Goal: Transaction & Acquisition: Purchase product/service

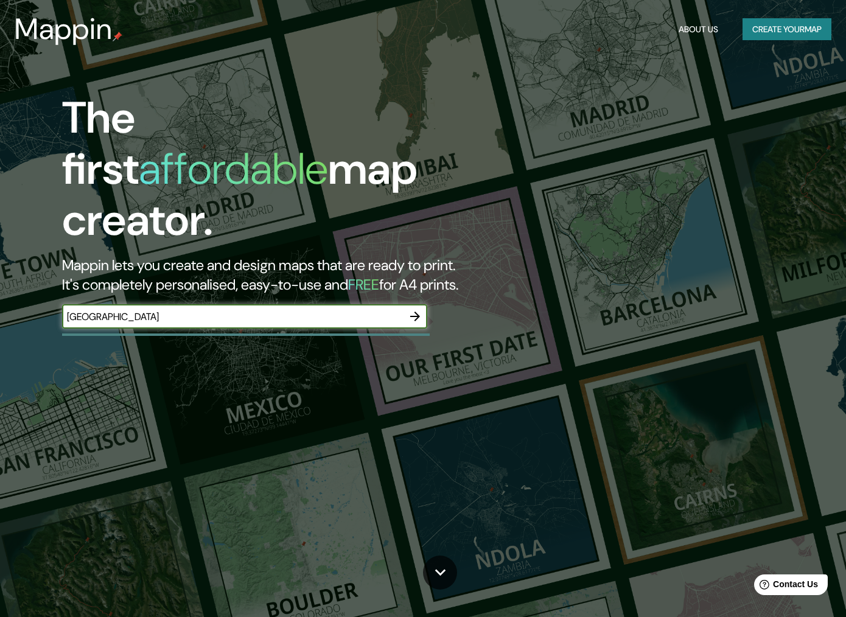
type input "[GEOGRAPHIC_DATA]"
click at [417, 309] on icon "button" at bounding box center [415, 316] width 15 height 15
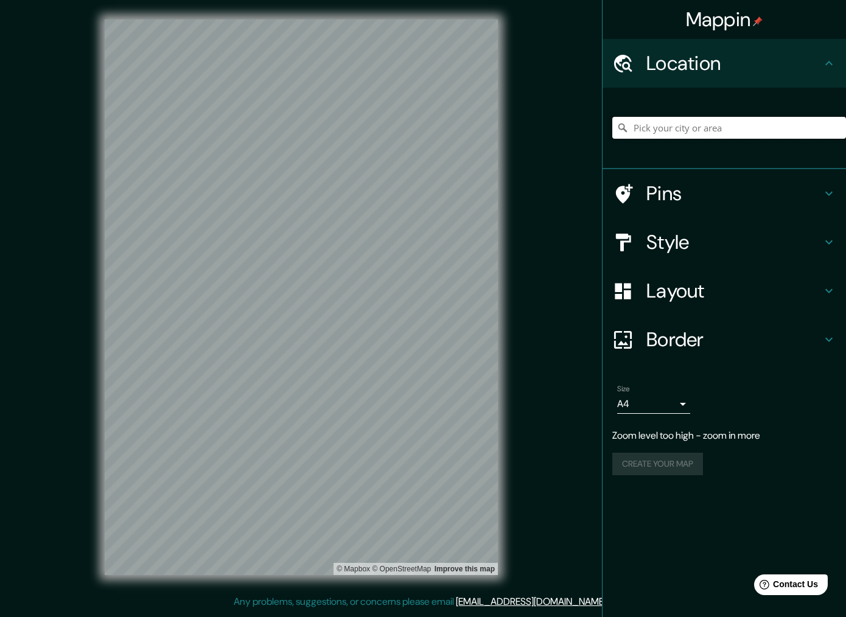
click at [681, 127] on input "Pick your city or area" at bounding box center [729, 128] width 234 height 22
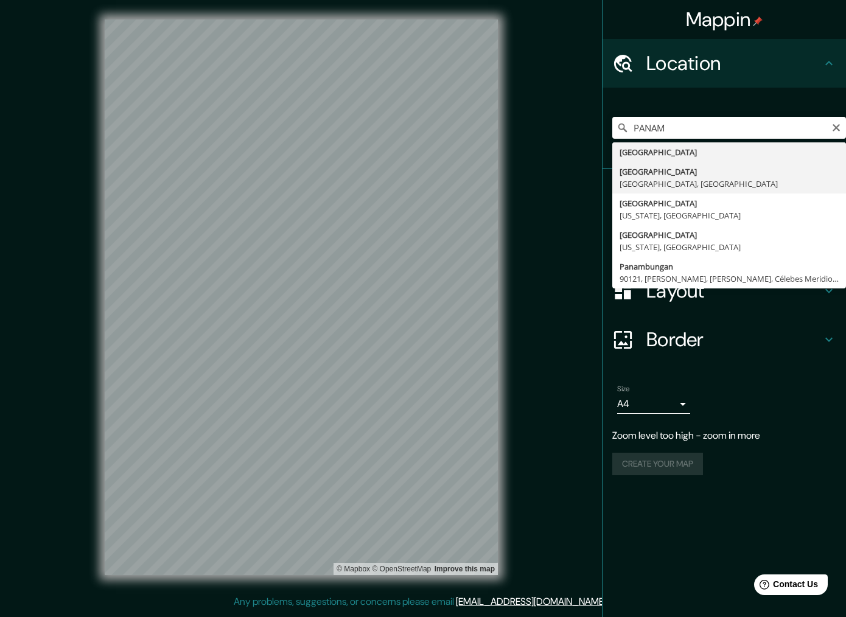
type input "[GEOGRAPHIC_DATA], [GEOGRAPHIC_DATA], [GEOGRAPHIC_DATA]"
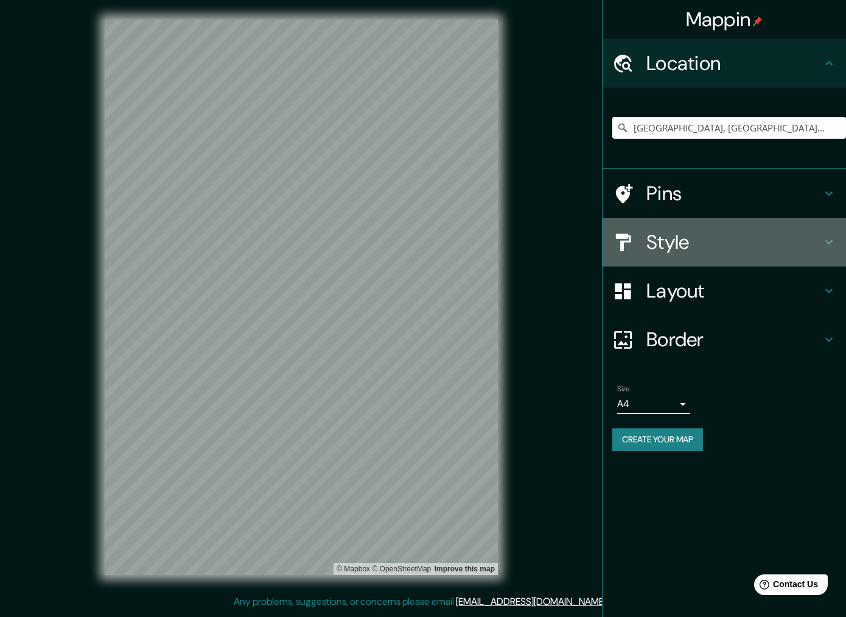
click at [833, 240] on icon at bounding box center [829, 242] width 15 height 15
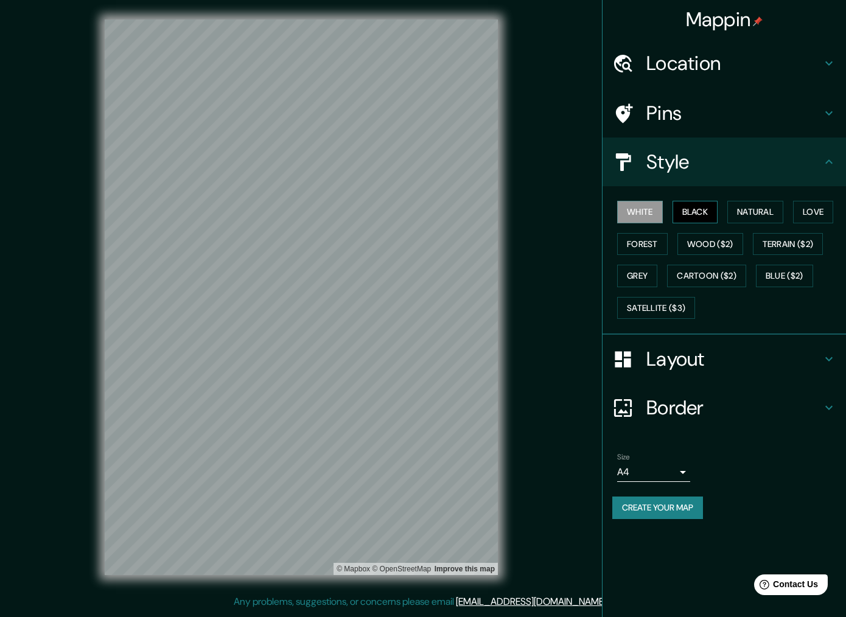
click at [702, 214] on button "Black" at bounding box center [696, 212] width 46 height 23
click at [752, 207] on button "Natural" at bounding box center [756, 212] width 56 height 23
click at [799, 207] on button "Love" at bounding box center [813, 212] width 40 height 23
click at [644, 241] on button "Forest" at bounding box center [642, 244] width 51 height 23
click at [695, 241] on button "Wood ($2)" at bounding box center [711, 244] width 66 height 23
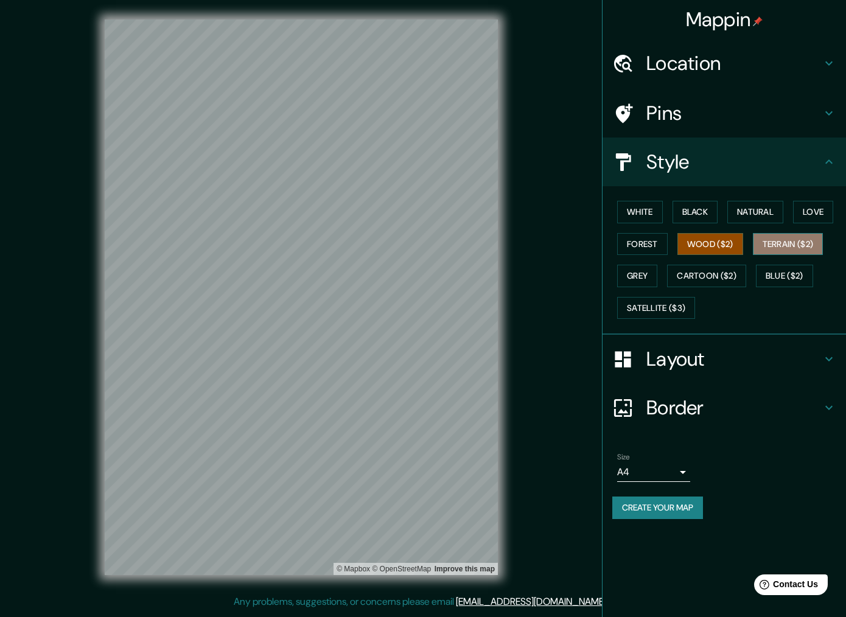
click at [796, 245] on button "Terrain ($2)" at bounding box center [788, 244] width 71 height 23
click at [638, 276] on button "Grey" at bounding box center [637, 276] width 40 height 23
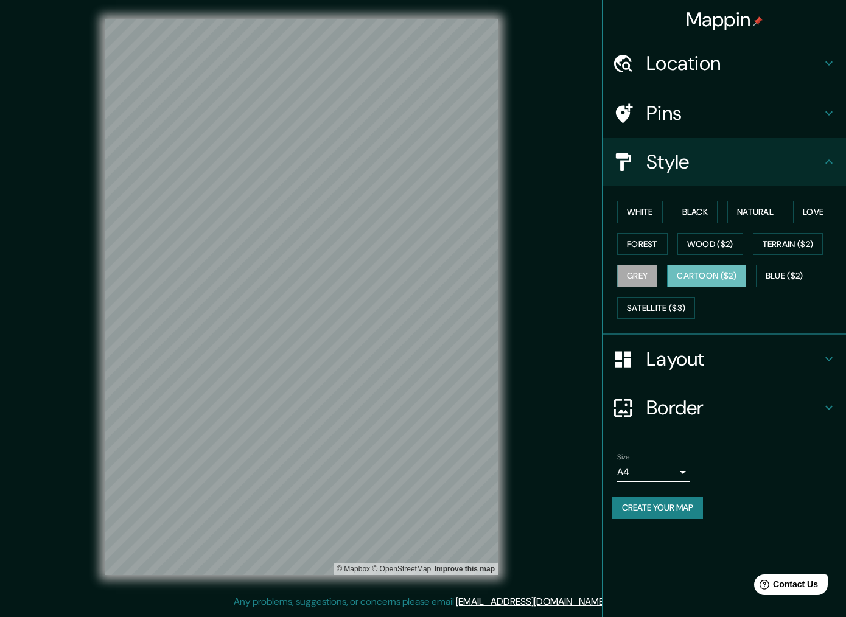
click at [709, 275] on button "Cartoon ($2)" at bounding box center [706, 276] width 79 height 23
click at [788, 272] on button "Blue ($2)" at bounding box center [784, 276] width 57 height 23
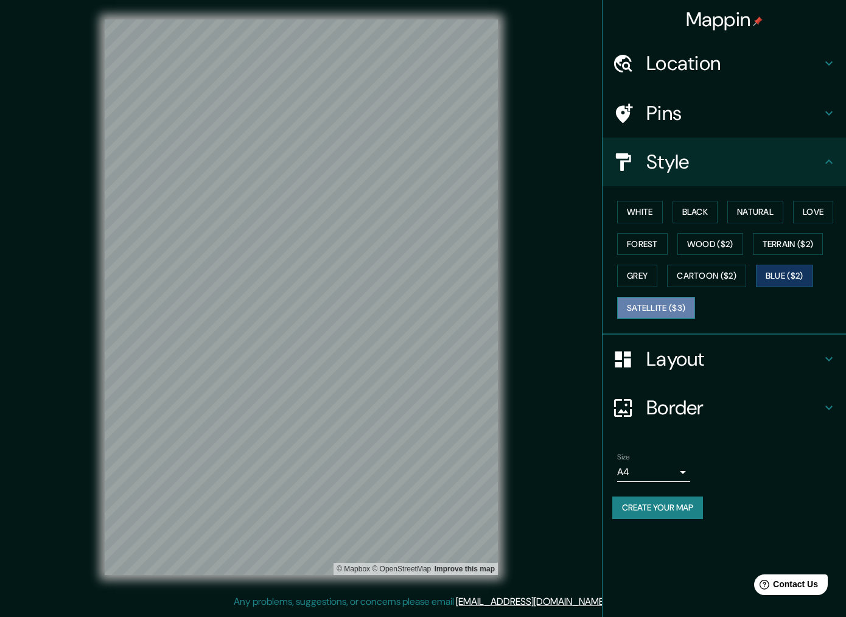
click at [677, 309] on button "Satellite ($3)" at bounding box center [656, 308] width 78 height 23
click at [637, 210] on button "White" at bounding box center [640, 212] width 46 height 23
click at [827, 352] on icon at bounding box center [829, 359] width 15 height 15
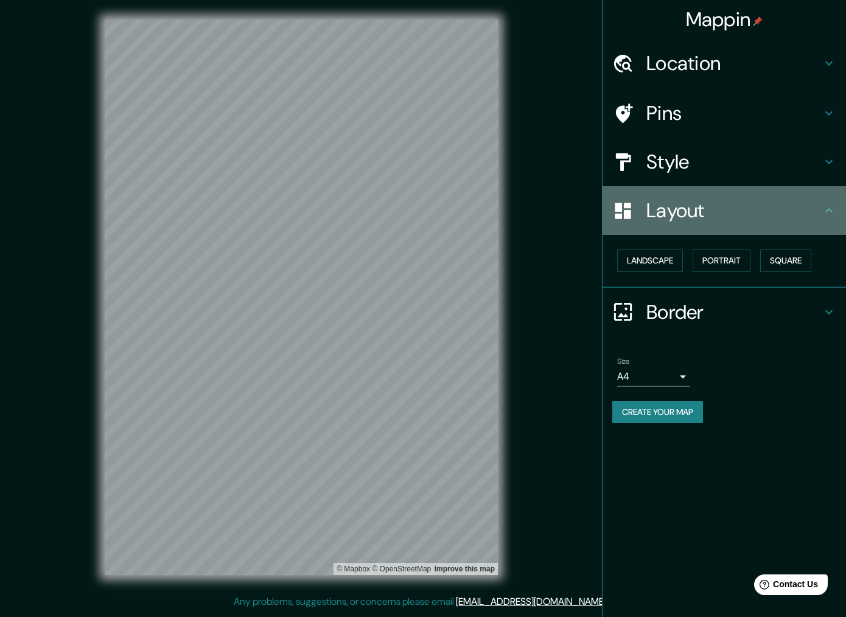
click at [829, 210] on icon at bounding box center [829, 210] width 15 height 15
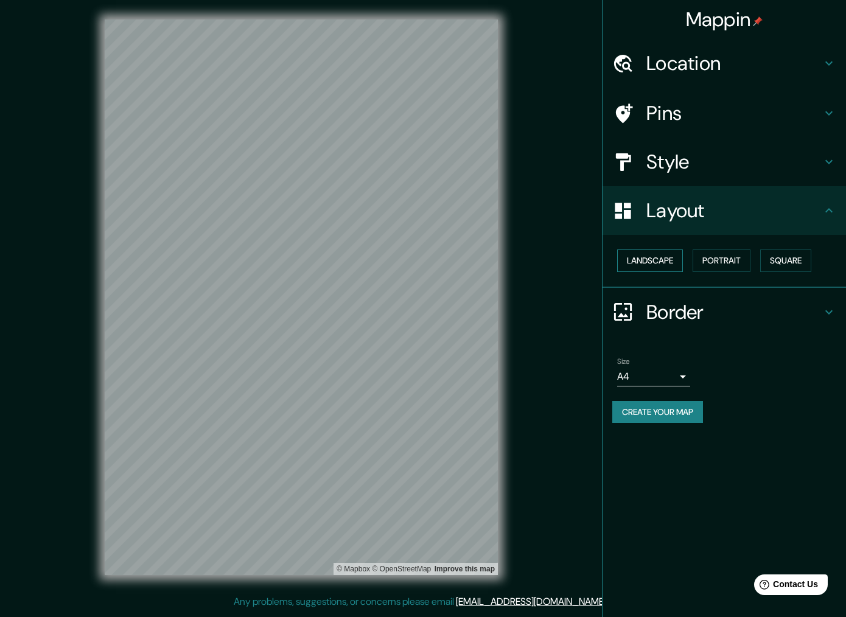
click at [636, 259] on button "Landscape" at bounding box center [650, 261] width 66 height 23
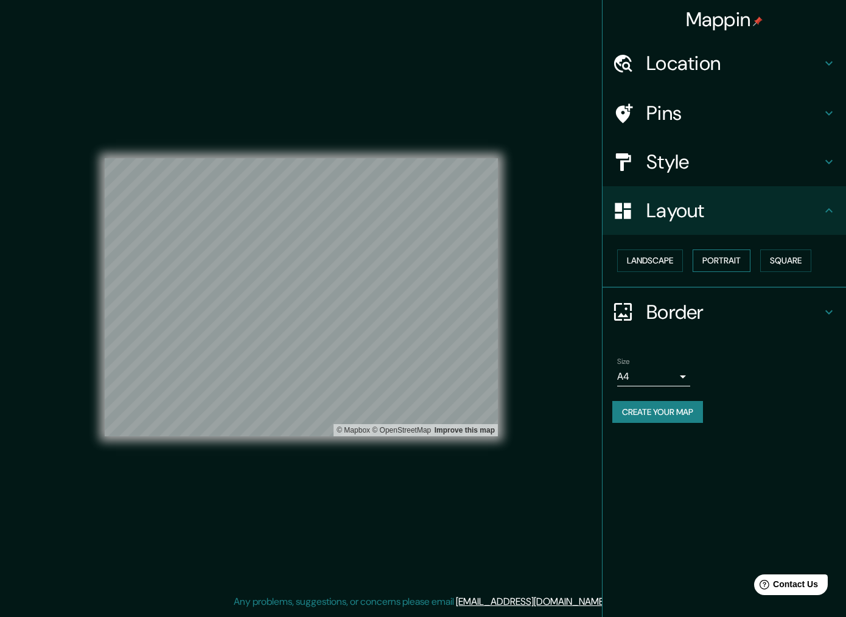
click at [714, 261] on button "Portrait" at bounding box center [722, 261] width 58 height 23
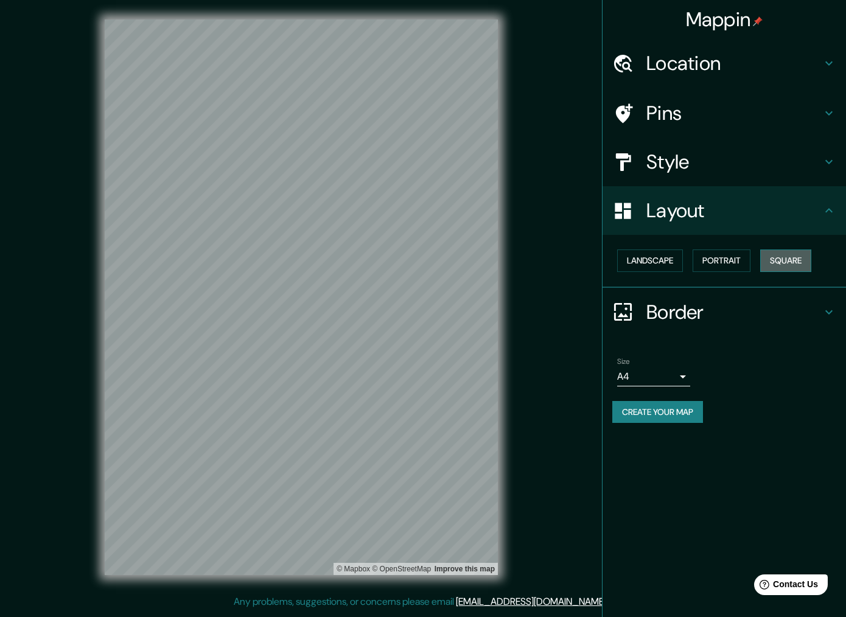
drag, startPoint x: 764, startPoint y: 261, endPoint x: 788, endPoint y: 262, distance: 23.8
click at [766, 261] on button "Square" at bounding box center [785, 261] width 51 height 23
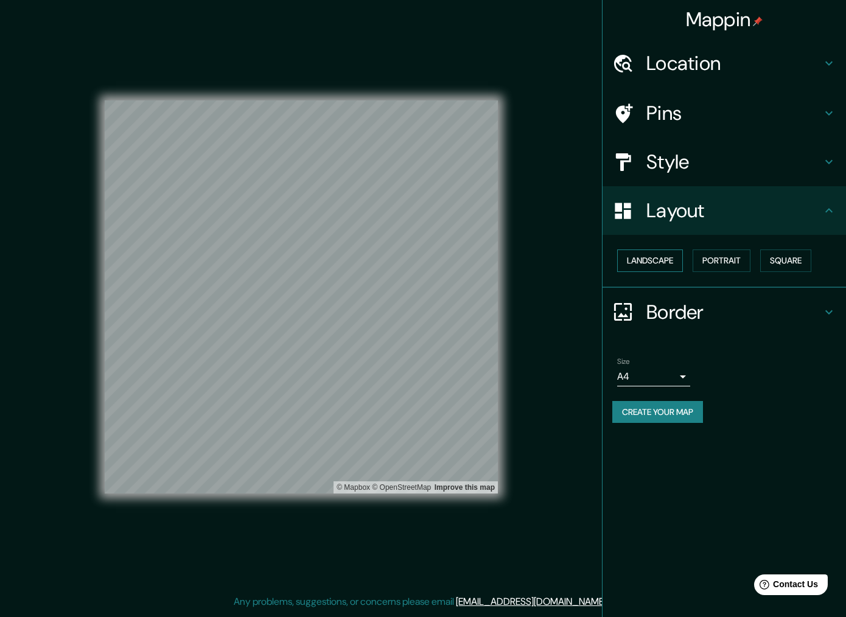
click at [668, 261] on button "Landscape" at bounding box center [650, 261] width 66 height 23
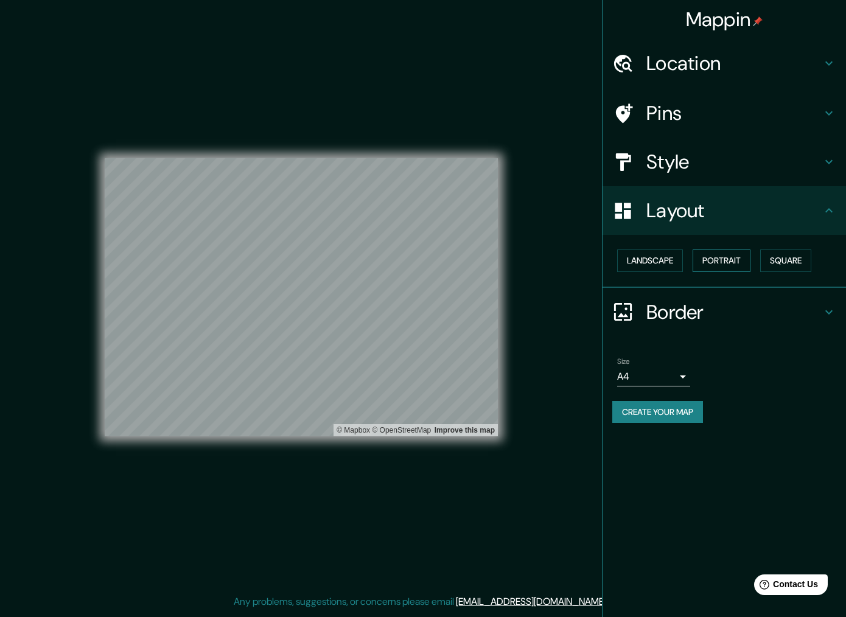
click at [720, 260] on button "Portrait" at bounding box center [722, 261] width 58 height 23
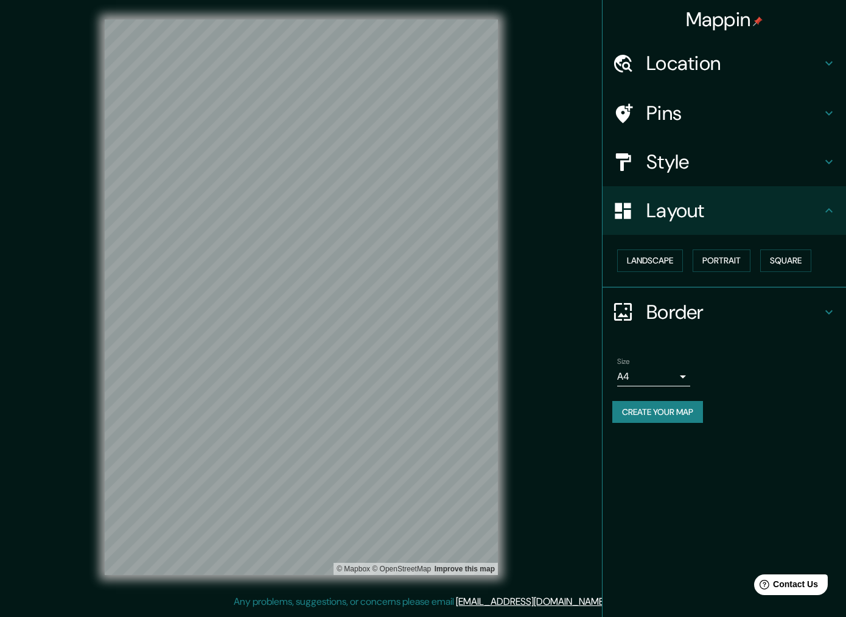
click at [826, 307] on icon at bounding box center [829, 312] width 15 height 15
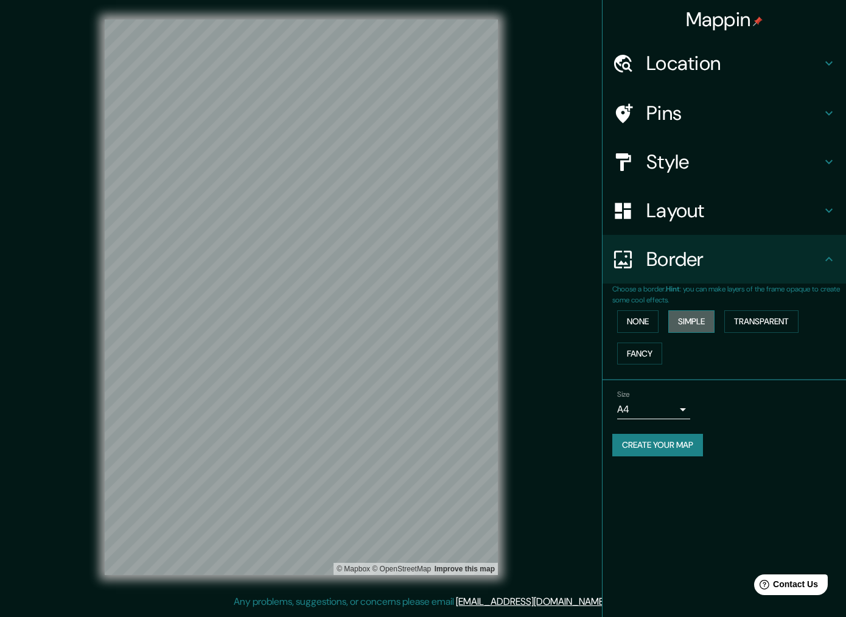
click at [686, 319] on button "Simple" at bounding box center [691, 321] width 46 height 23
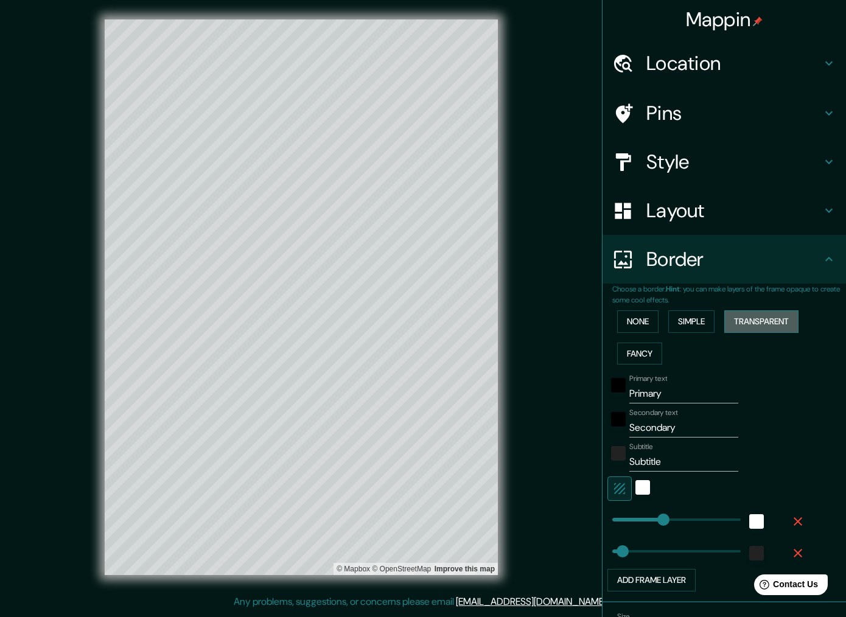
click at [755, 317] on button "Transparent" at bounding box center [761, 321] width 74 height 23
click at [642, 323] on button "None" at bounding box center [637, 321] width 41 height 23
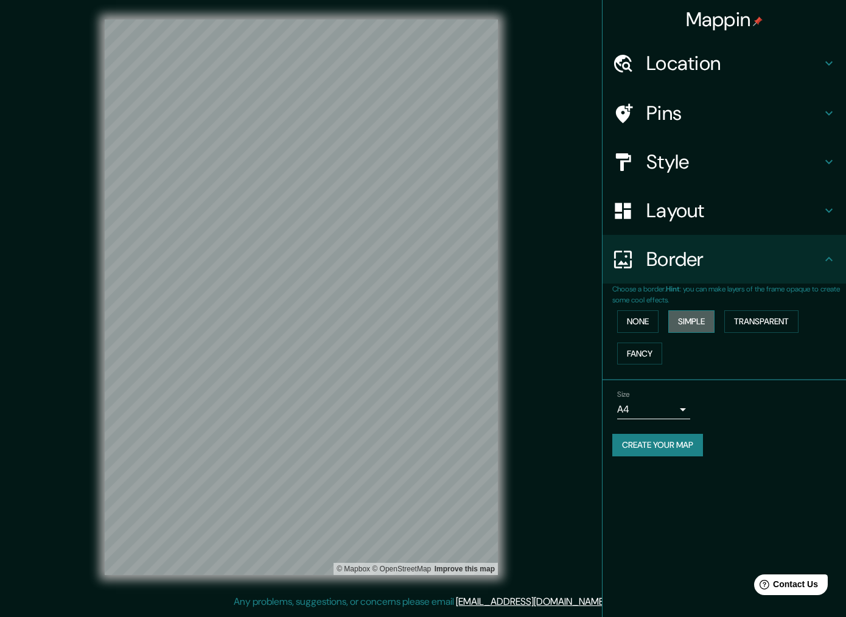
click at [687, 322] on button "Simple" at bounding box center [691, 321] width 46 height 23
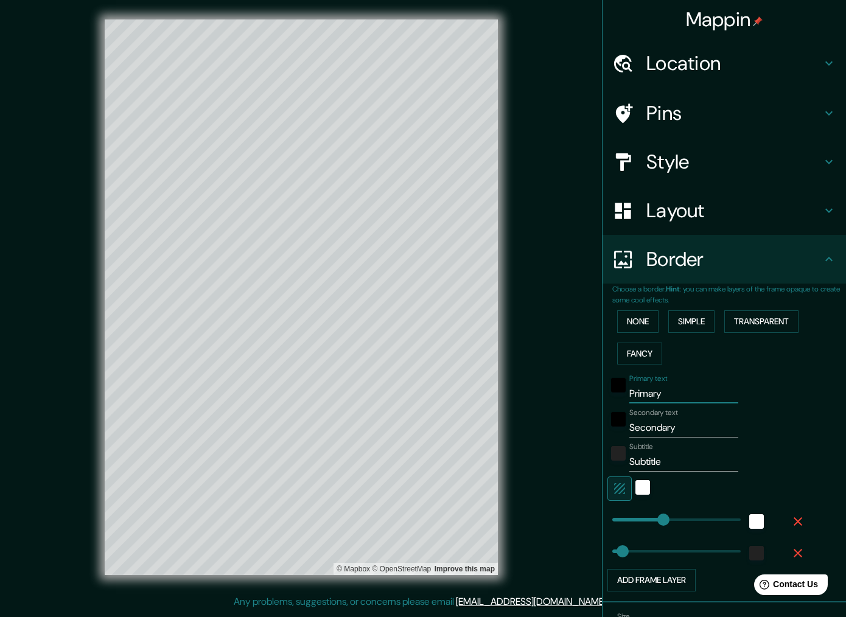
drag, startPoint x: 675, startPoint y: 391, endPoint x: 610, endPoint y: 391, distance: 64.5
click at [611, 391] on div "Primary text Primary" at bounding box center [708, 388] width 200 height 29
type input "P"
type input "258"
type input "52"
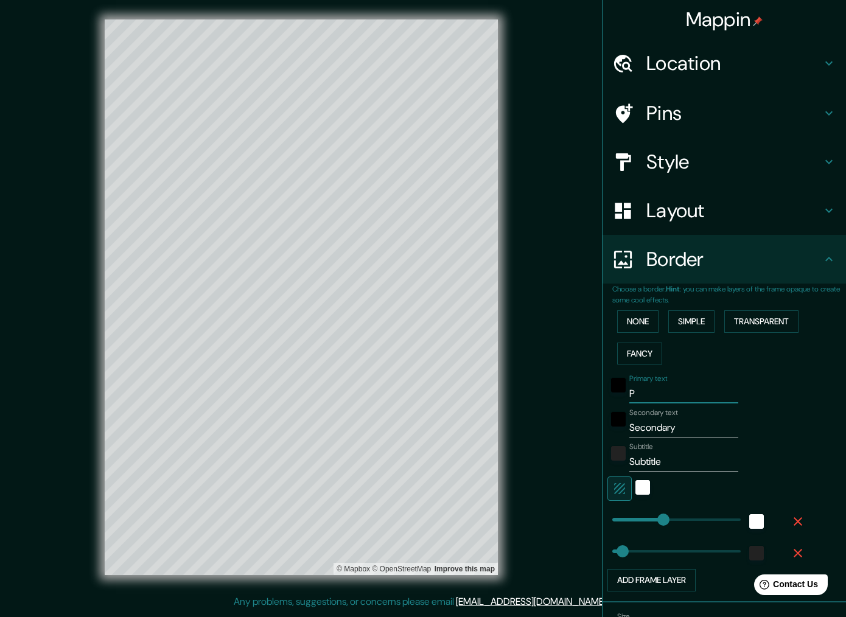
type input "PA"
type input "258"
type input "52"
type input "PAN"
type input "258"
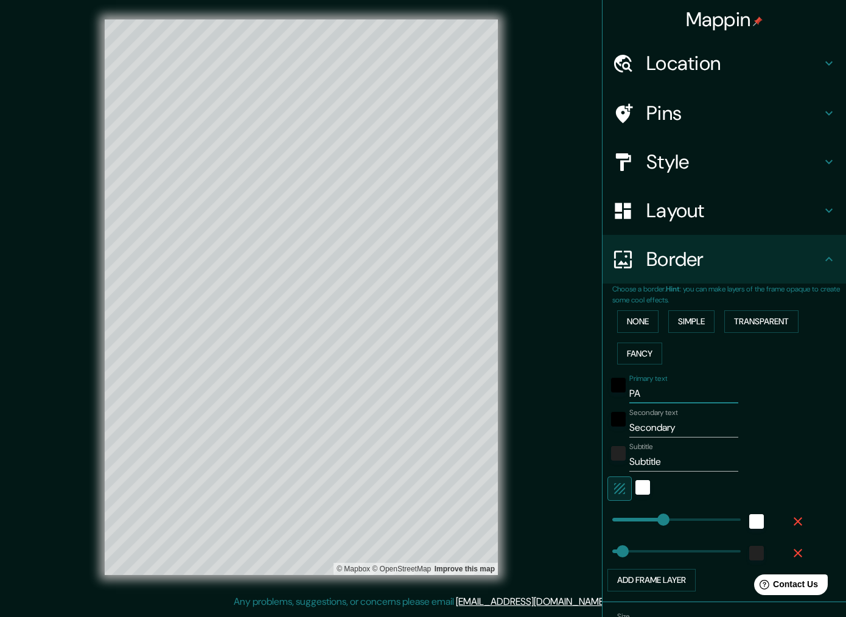
type input "52"
type input "PANA"
type input "258"
type input "52"
type input "PANAM"
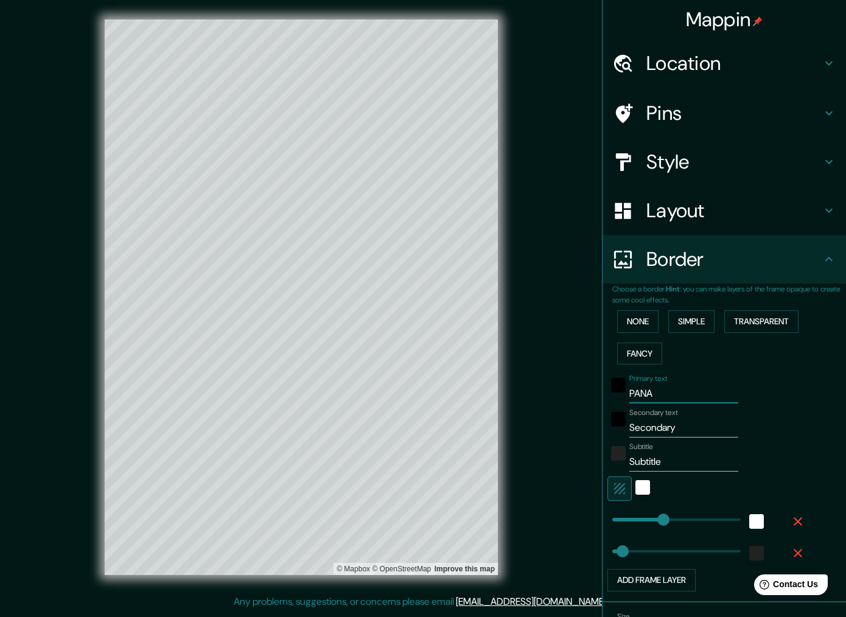
type input "258"
type input "52"
type input "[GEOGRAPHIC_DATA]"
type input "258"
type input "52"
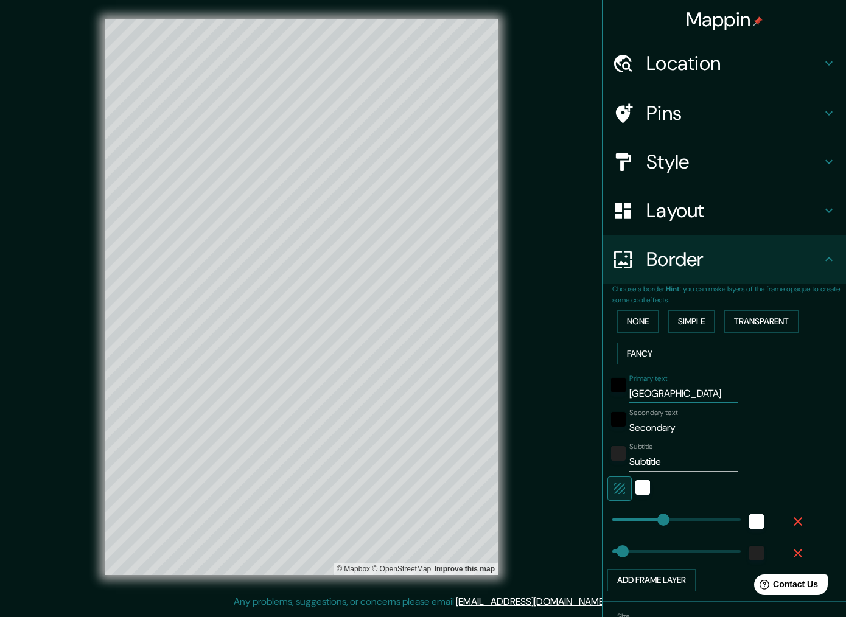
type input "[GEOGRAPHIC_DATA]"
type input "258"
type input "52"
type input "PANAMA C"
type input "258"
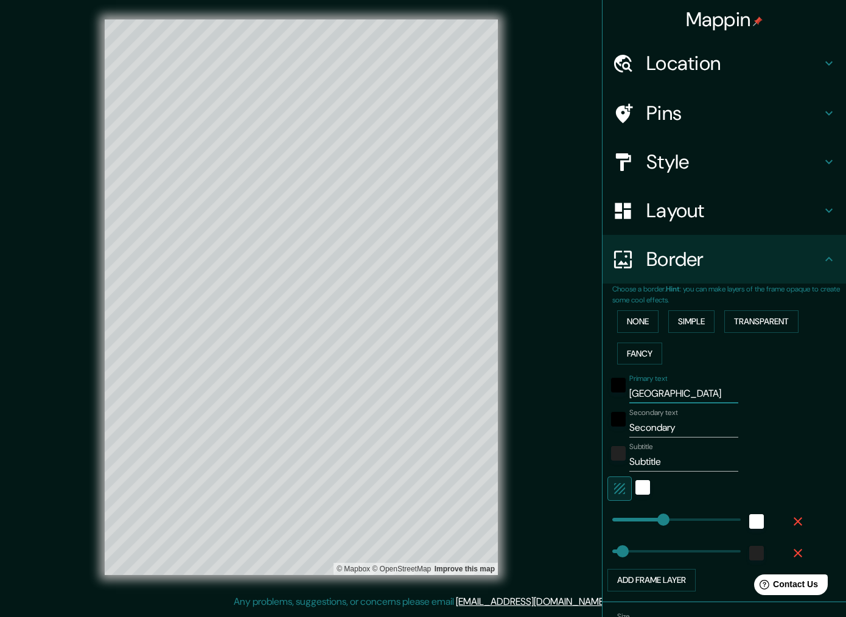
type input "52"
type input "PANAMA CU"
type input "258"
type input "52"
type input "PANAMA CUT"
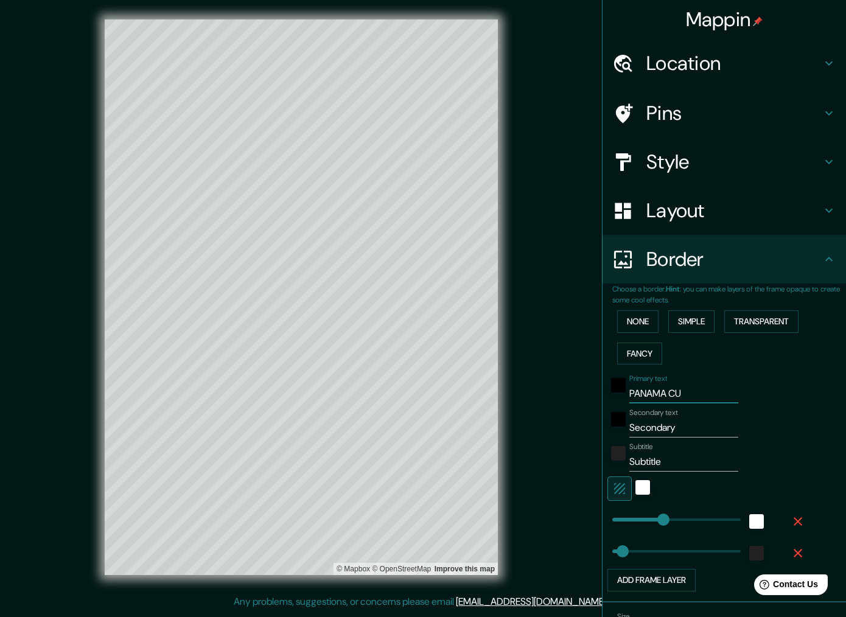
type input "258"
type input "52"
type input "PANAMA CUTY"
type input "258"
type input "52"
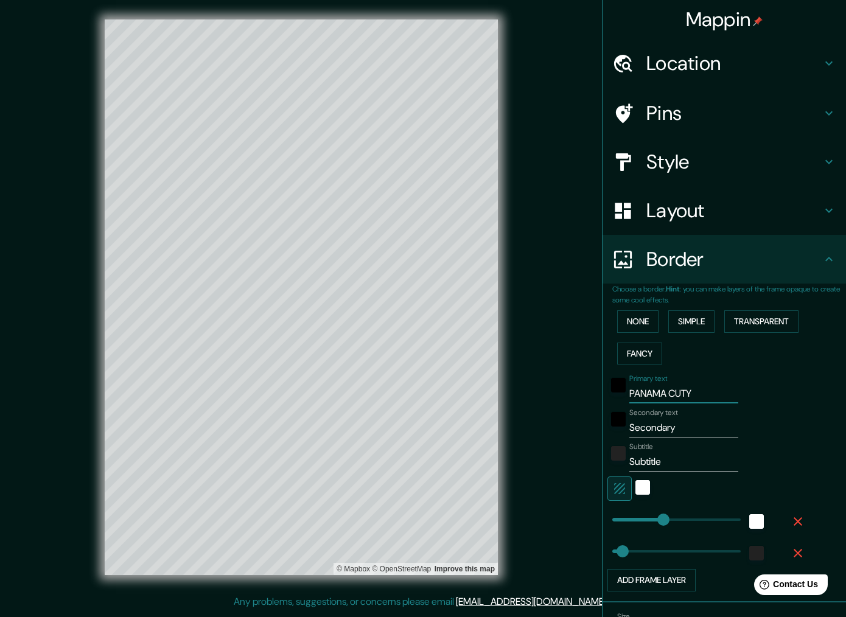
type input "PANAMA CUT"
type input "258"
type input "52"
type input "PANAMA CU"
type input "258"
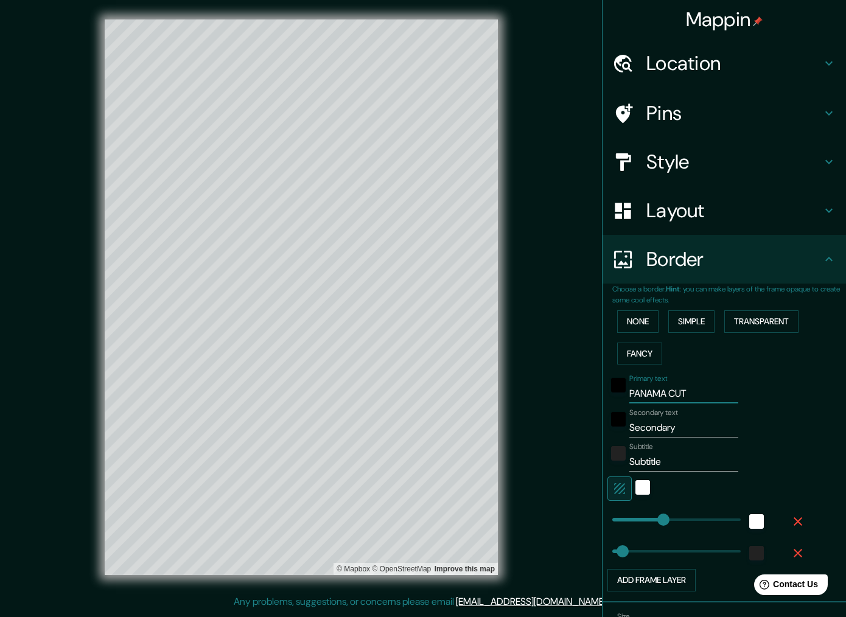
type input "52"
type input "PANAMA C"
type input "258"
type input "52"
type input "PANAMA CI"
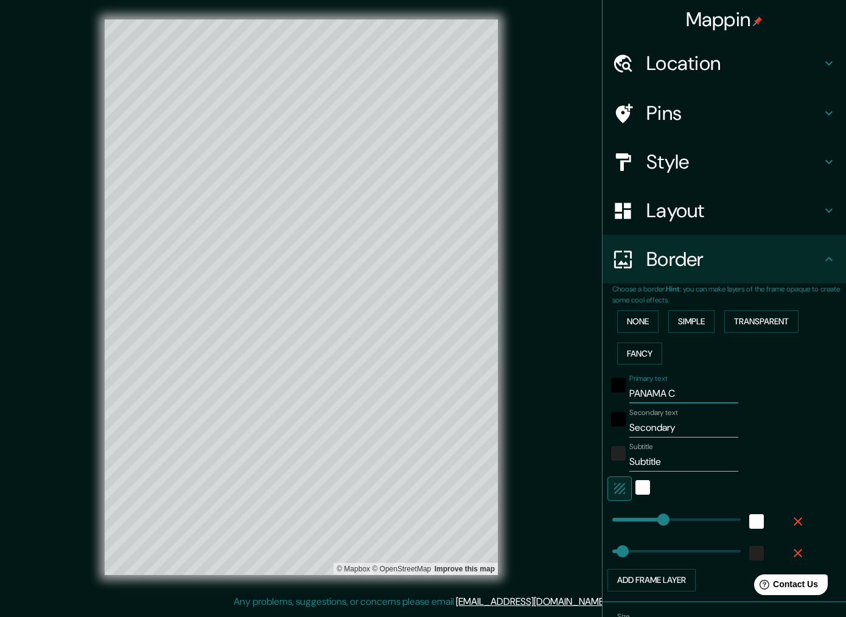
type input "258"
type input "52"
type input "PANAMA CIT"
type input "258"
type input "52"
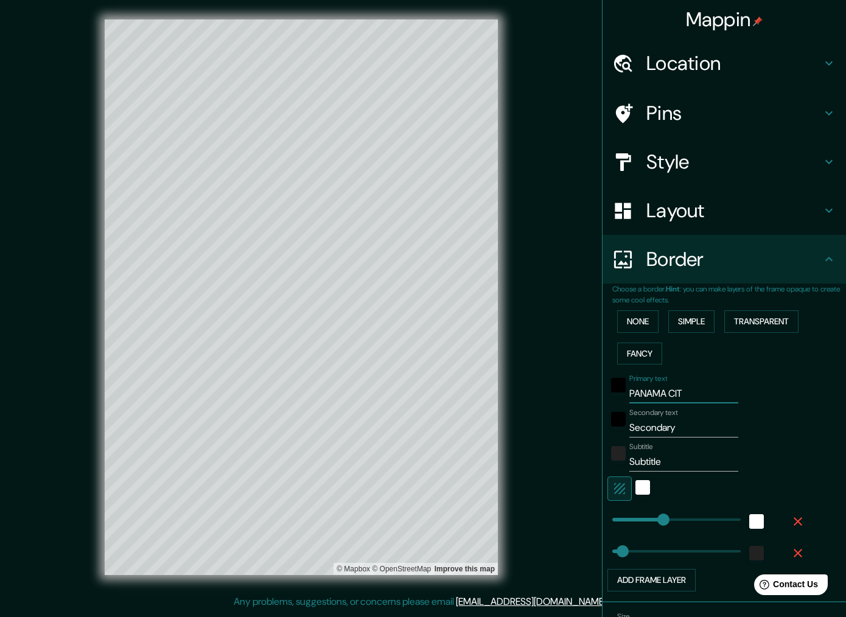
type input "[GEOGRAPHIC_DATA]"
type input "258"
type input "52"
type input "[GEOGRAPHIC_DATA]"
drag, startPoint x: 692, startPoint y: 426, endPoint x: 607, endPoint y: 419, distance: 84.9
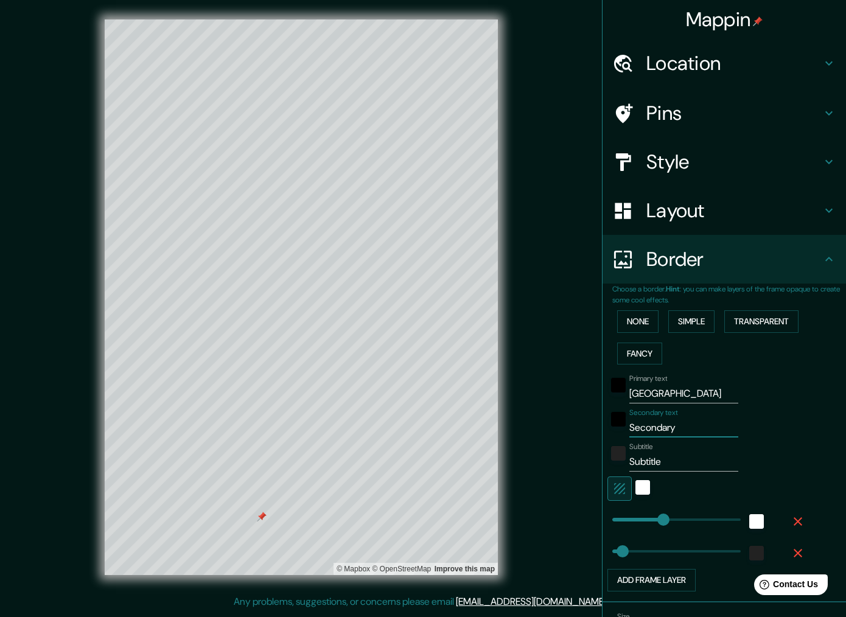
click at [607, 419] on div "Choose a border. Hint : you can make layers of the frame opaque to create some …" at bounding box center [725, 443] width 244 height 319
type input "P"
type input "258"
type input "52"
type input "PA"
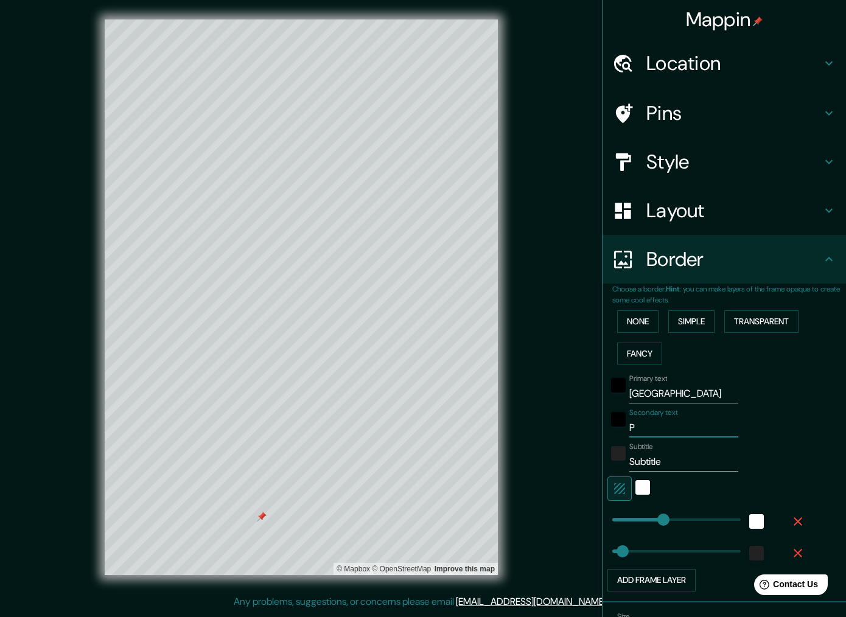
type input "258"
type input "52"
type input "PAN"
type input "258"
type input "52"
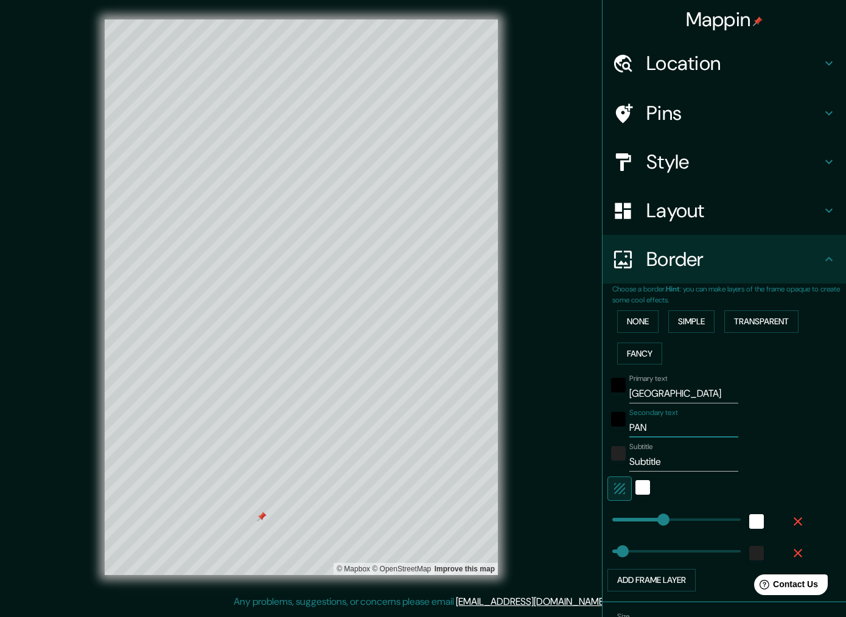
type input "PANA"
type input "258"
type input "52"
type input "PANAM"
type input "258"
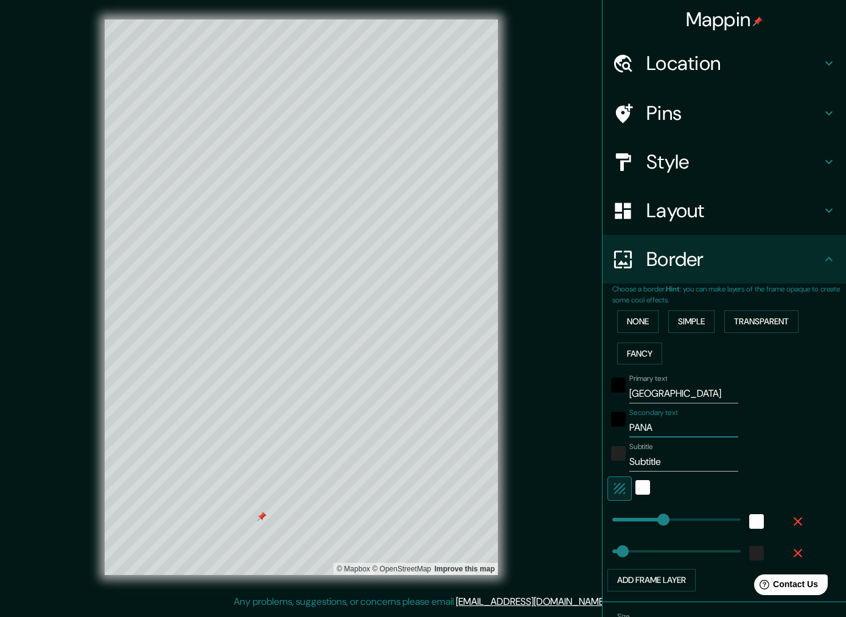
type input "52"
type input "[GEOGRAPHIC_DATA]"
type input "258"
click at [260, 518] on div at bounding box center [262, 517] width 10 height 10
type input "52"
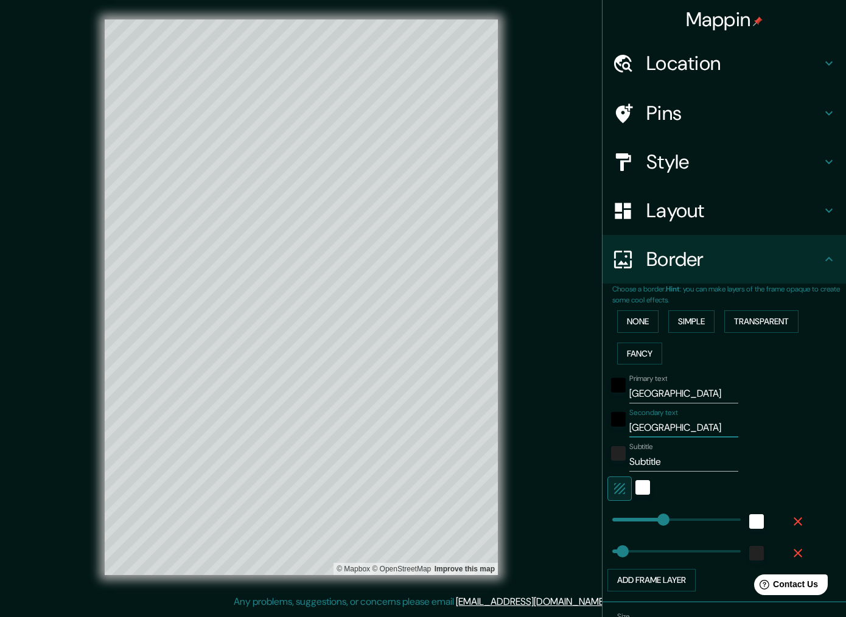
type input "[GEOGRAPHIC_DATA]"
click at [695, 458] on input "Subtitle" at bounding box center [684, 461] width 109 height 19
drag, startPoint x: 695, startPoint y: 458, endPoint x: 580, endPoint y: 456, distance: 114.5
click at [580, 456] on div "Mappin Location [GEOGRAPHIC_DATA], [GEOGRAPHIC_DATA], [GEOGRAPHIC_DATA] Pins St…" at bounding box center [423, 307] width 846 height 614
type input "N"
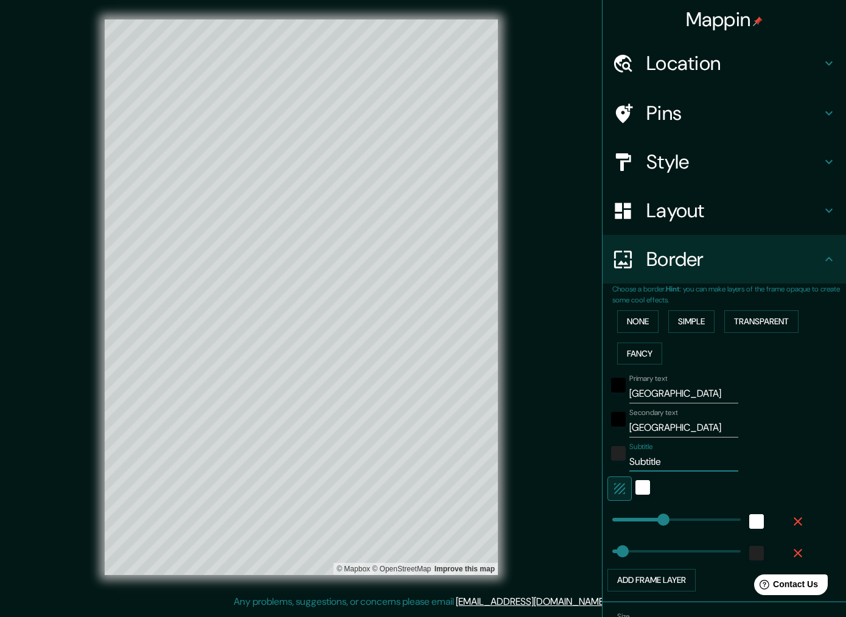
type input "258"
type input "52"
type input "N8"
type input "258"
type input "52"
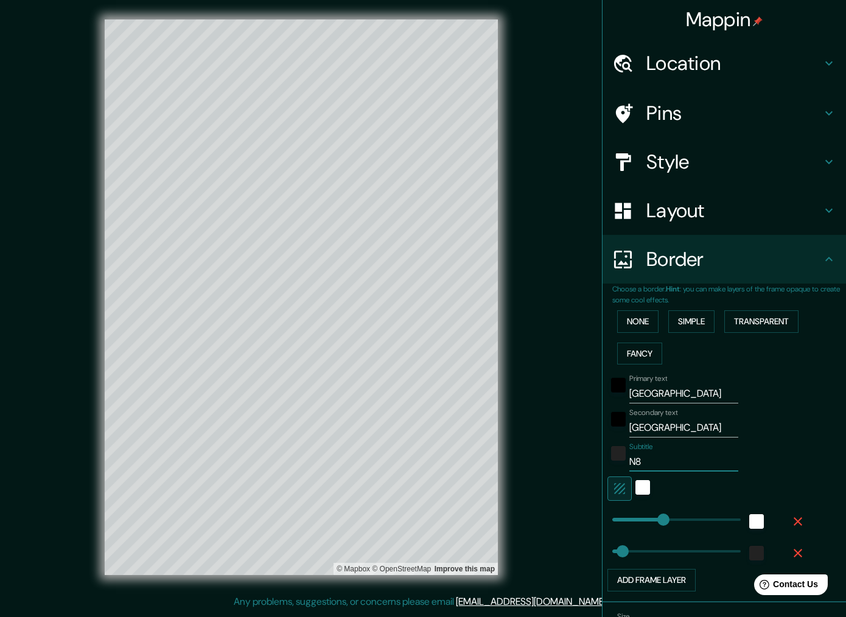
type input "N8|"
type input "258"
type input "52"
type input "N8"
type input "258"
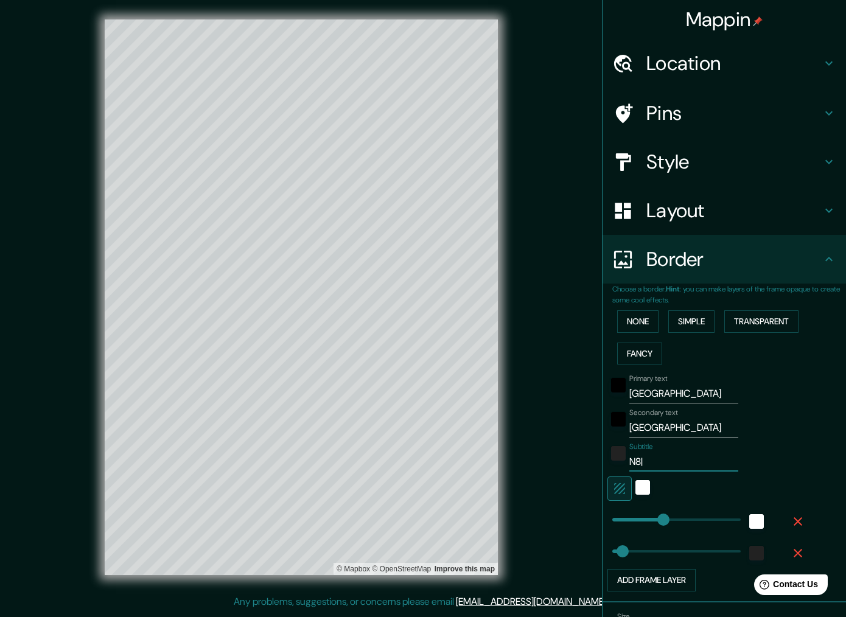
type input "52"
type input "N8°"
type input "258"
type input "52"
type input "N8°5"
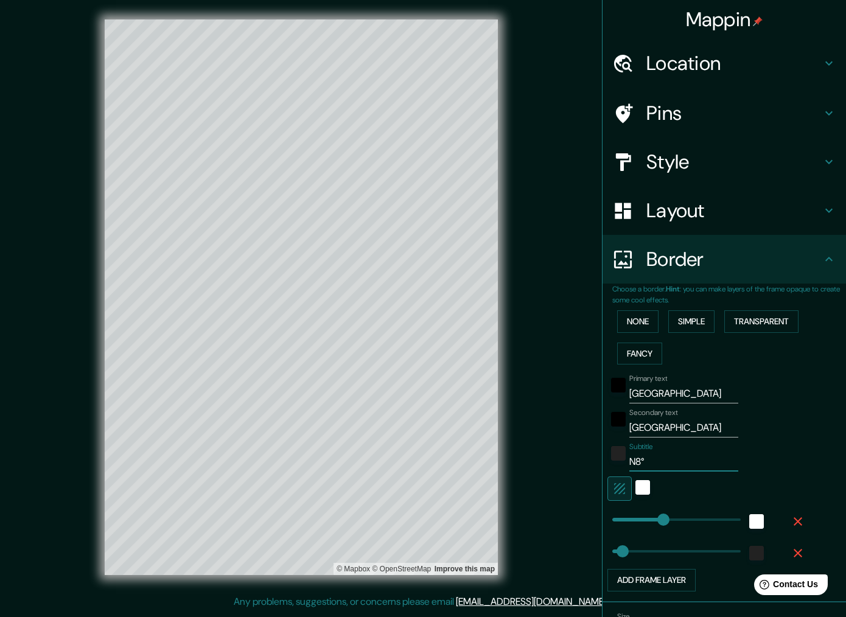
type input "258"
type input "52"
type input "N8°58"
type input "258"
type input "52"
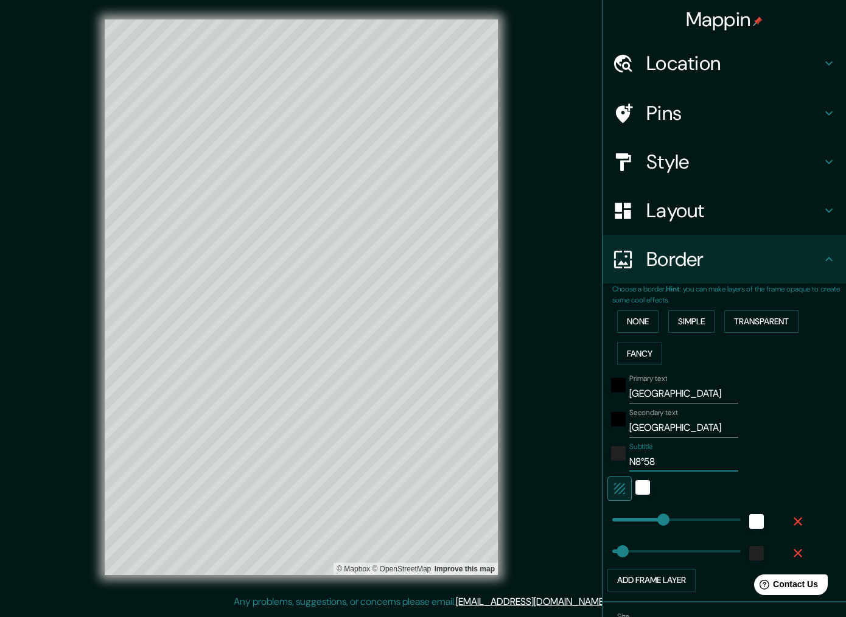
type input "N8°58'"
type input "258"
type input "52"
type input "N8°58'5"
type input "258"
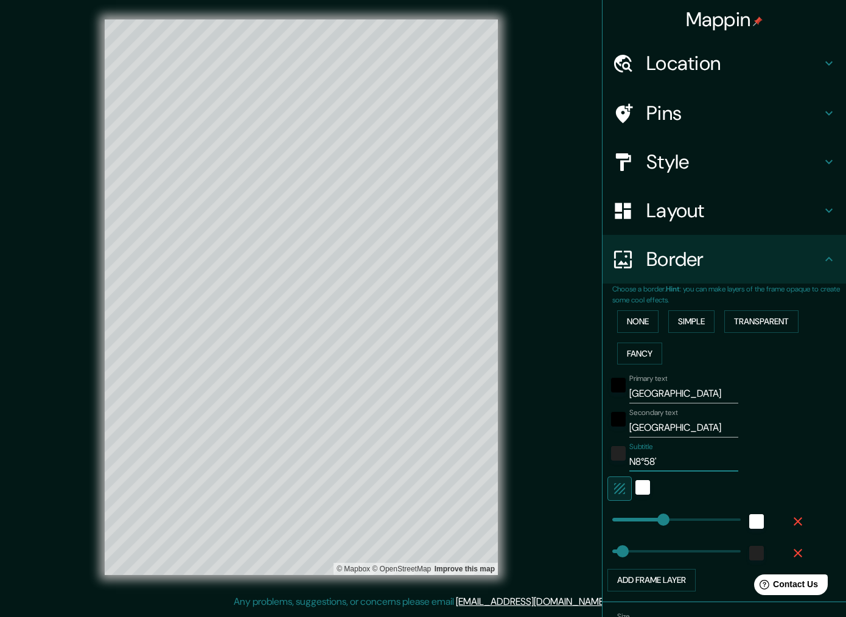
type input "52"
type input "N8°58'56"
type input "258"
type input "52"
type input "N8°58'56."
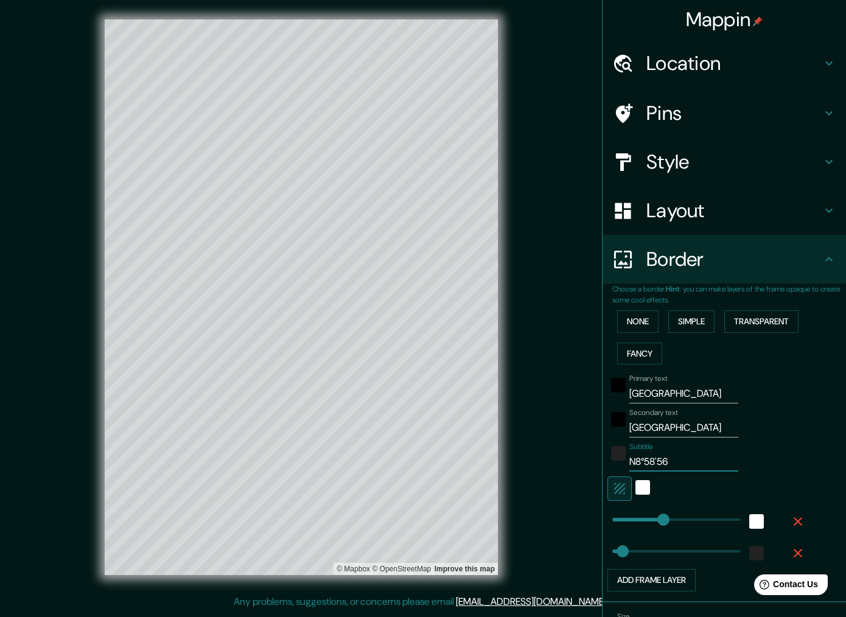
type input "258"
type input "52"
type input "N8°58'56.5"
type input "258"
type input "52"
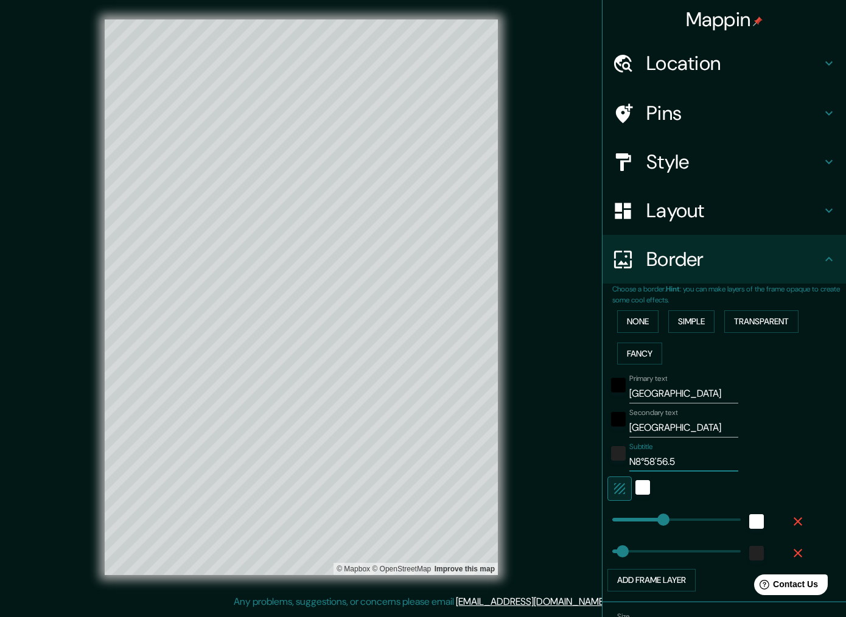
type input "N8°58'56.56"
type input "258"
type input "52"
type input "258"
type input "N8°58'56.56"
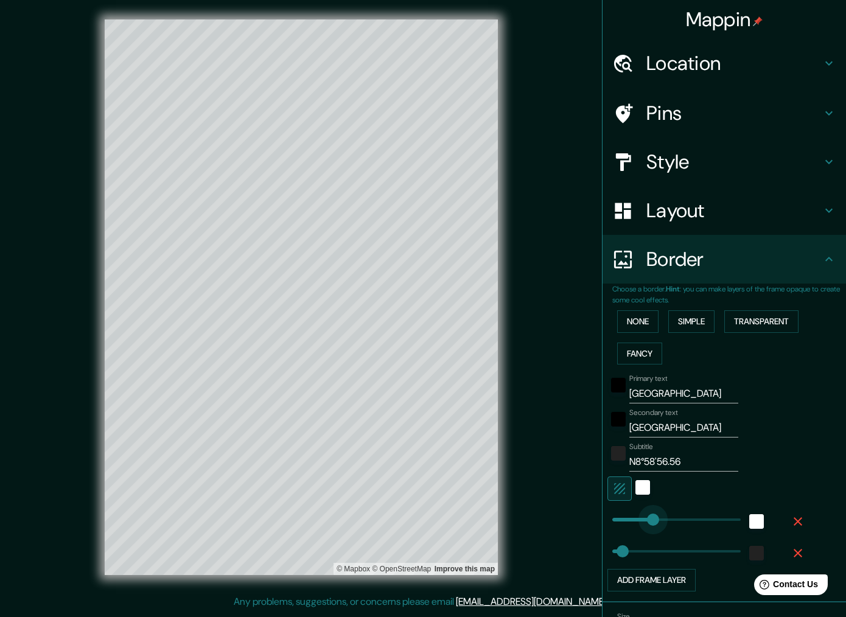
type input "172"
drag, startPoint x: 665, startPoint y: 514, endPoint x: 647, endPoint y: 514, distance: 18.9
type input "52"
type input "0"
drag, startPoint x: 647, startPoint y: 514, endPoint x: 598, endPoint y: 514, distance: 49.3
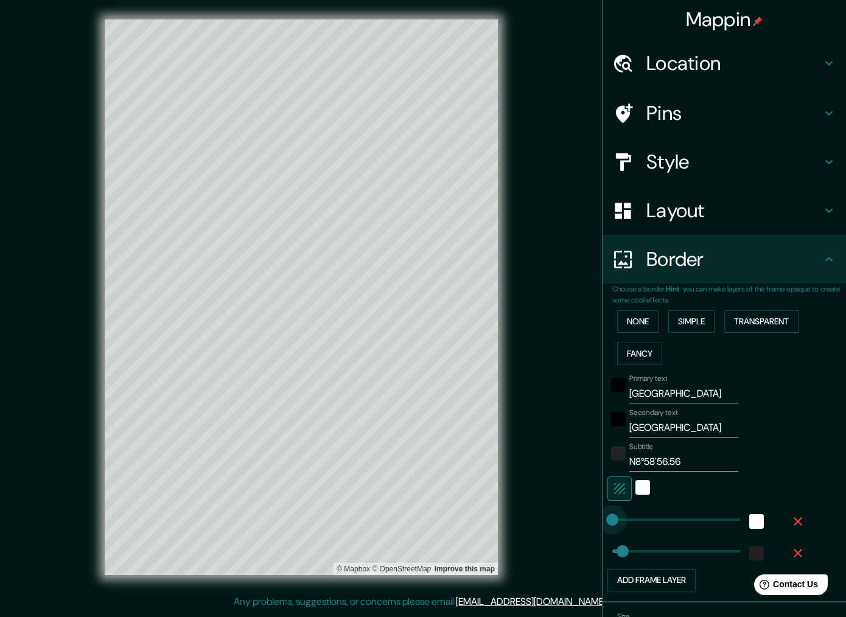
type input "52"
type input "9"
type input "52"
type input "49"
drag, startPoint x: 614, startPoint y: 514, endPoint x: 622, endPoint y: 514, distance: 7.9
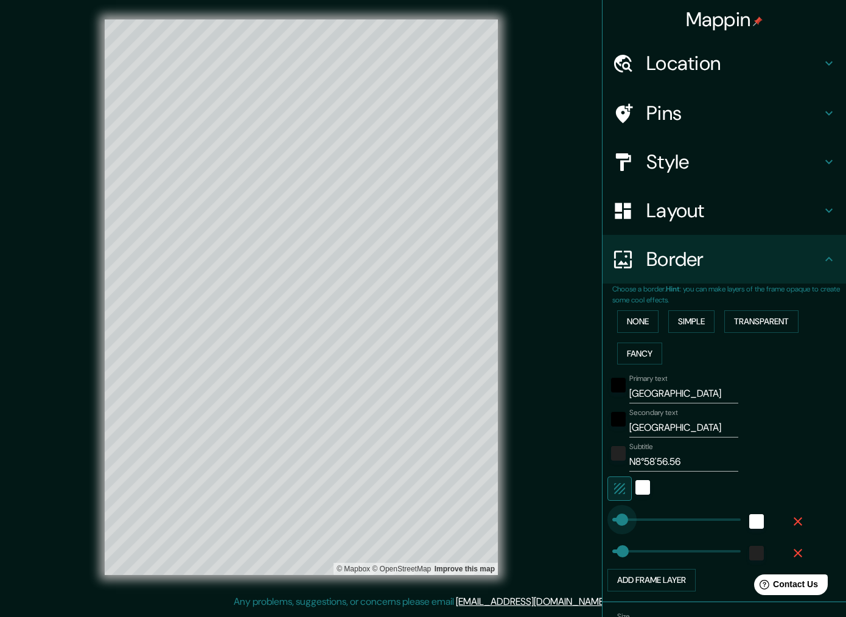
type input "52"
type input "92"
drag, startPoint x: 622, startPoint y: 514, endPoint x: 631, endPoint y: 514, distance: 8.5
type input "52"
type input "113"
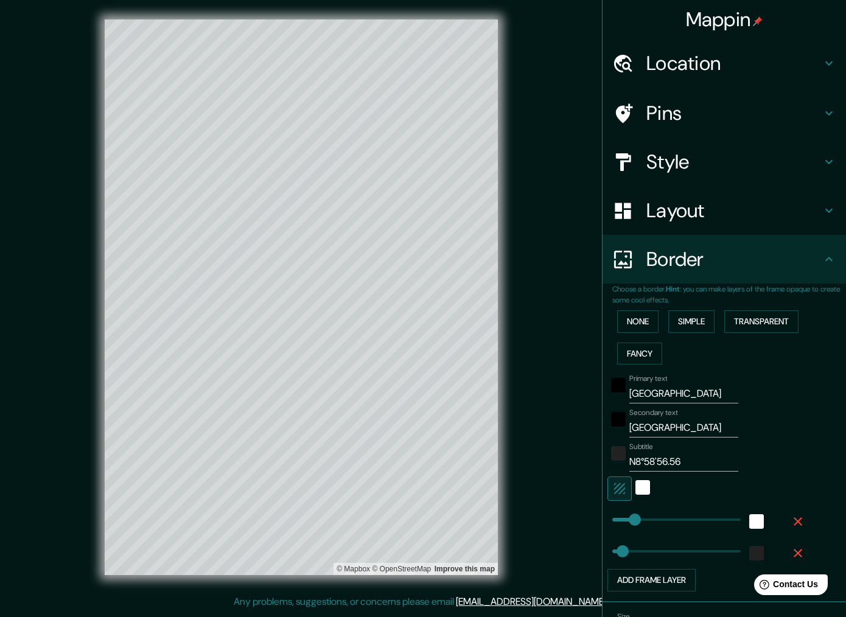
type input "40"
type input "107"
drag, startPoint x: 620, startPoint y: 550, endPoint x: 634, endPoint y: 550, distance: 13.4
type input "586"
drag, startPoint x: 634, startPoint y: 550, endPoint x: 729, endPoint y: 549, distance: 95.0
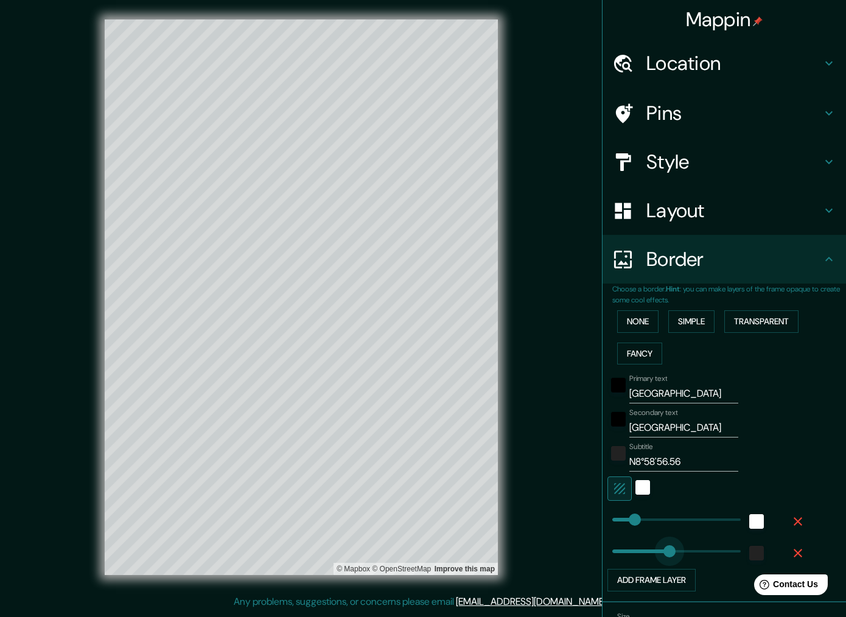
type input "0"
drag, startPoint x: 723, startPoint y: 547, endPoint x: 602, endPoint y: 547, distance: 121.2
type input "0"
drag, startPoint x: 633, startPoint y: 519, endPoint x: 580, endPoint y: 519, distance: 53.6
click at [802, 517] on icon "button" at bounding box center [798, 521] width 15 height 15
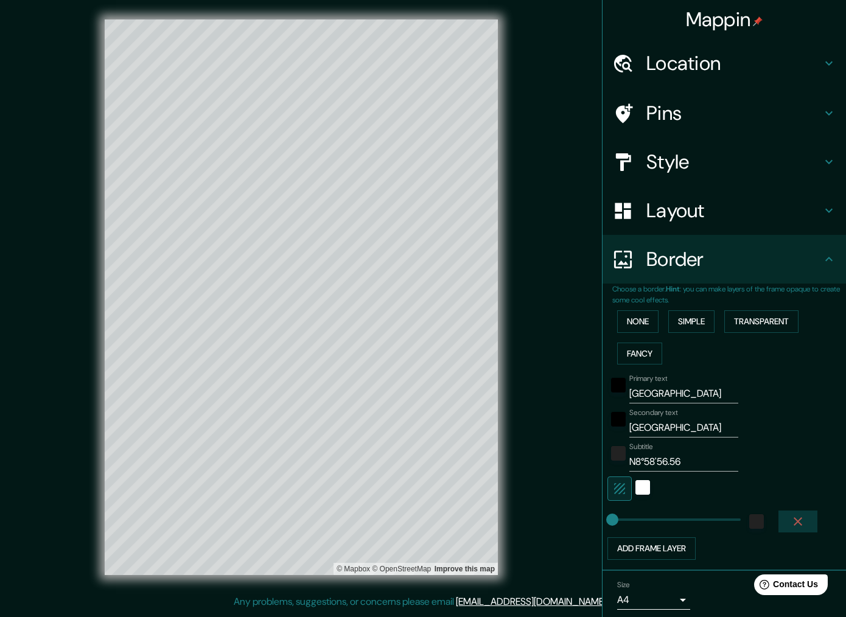
click at [796, 520] on icon "button" at bounding box center [798, 521] width 9 height 9
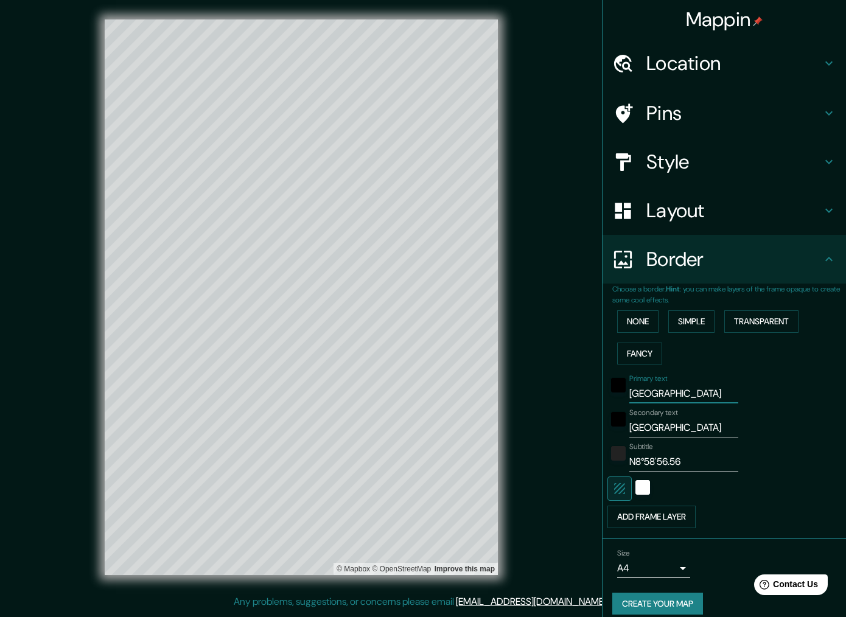
drag, startPoint x: 701, startPoint y: 391, endPoint x: 609, endPoint y: 390, distance: 92.6
click at [609, 390] on div "Primary text [GEOGRAPHIC_DATA]" at bounding box center [708, 388] width 200 height 29
drag, startPoint x: 627, startPoint y: 420, endPoint x: 559, endPoint y: 419, distance: 67.6
click at [559, 419] on div "Mappin Location [GEOGRAPHIC_DATA], [GEOGRAPHIC_DATA], [GEOGRAPHIC_DATA] Pins St…" at bounding box center [423, 307] width 846 height 614
drag, startPoint x: 701, startPoint y: 455, endPoint x: 616, endPoint y: 459, distance: 85.9
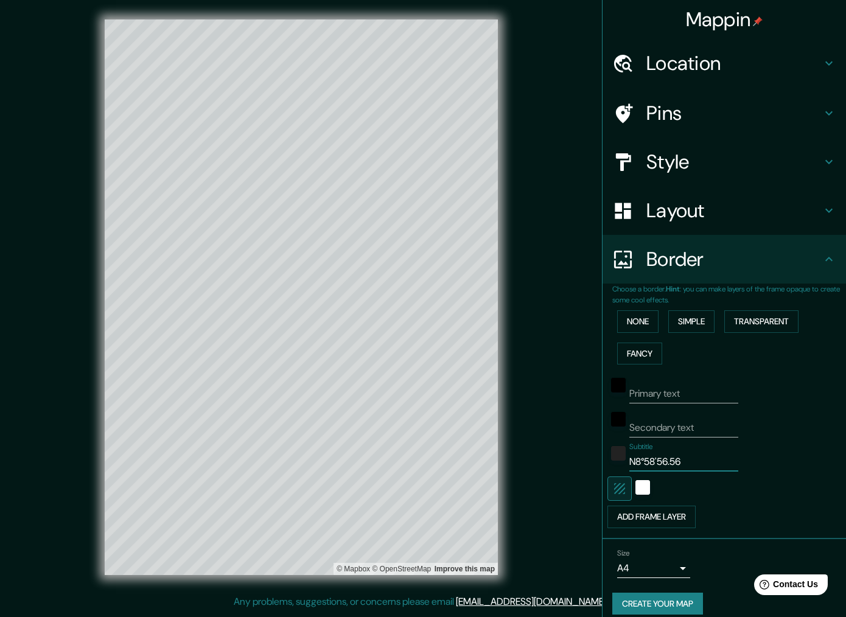
click at [616, 459] on div "Subtitle N8°58'56.56" at bounding box center [708, 457] width 200 height 29
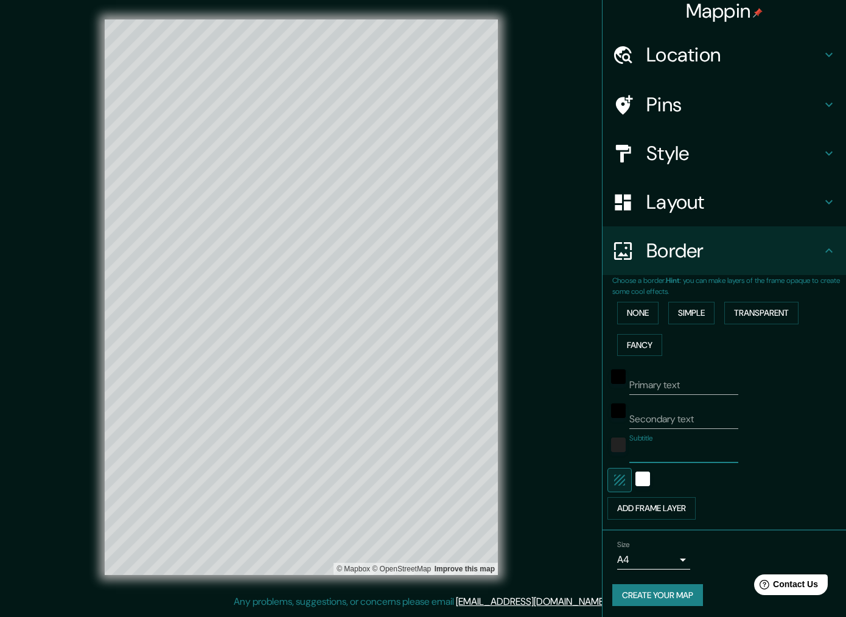
scroll to position [8, 0]
click at [685, 558] on body "Mappin Location [GEOGRAPHIC_DATA], [GEOGRAPHIC_DATA], [GEOGRAPHIC_DATA] Pins St…" at bounding box center [423, 308] width 846 height 617
click at [682, 553] on li "A4" at bounding box center [653, 548] width 73 height 22
click at [639, 306] on button "None" at bounding box center [637, 314] width 41 height 23
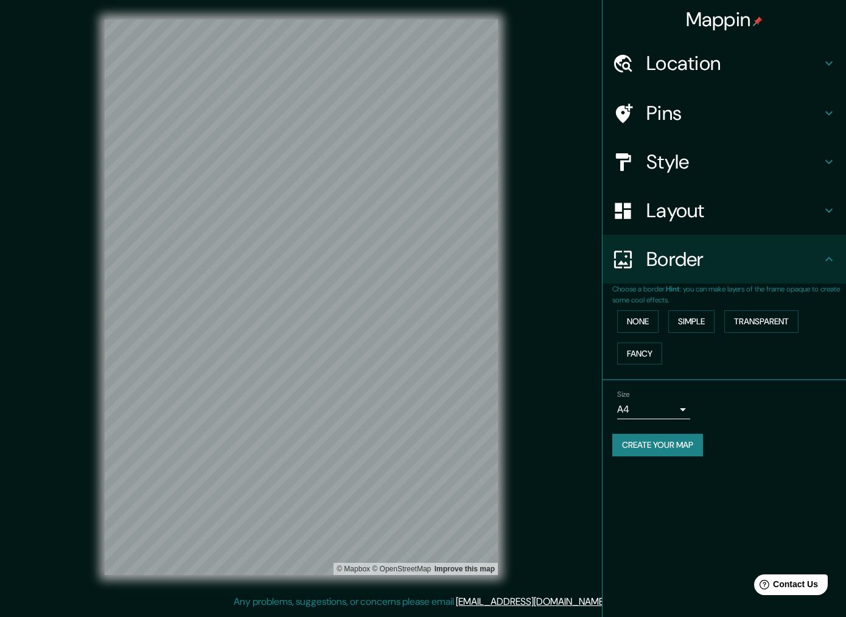
scroll to position [0, 0]
click at [688, 444] on button "Create your map" at bounding box center [657, 445] width 91 height 23
click at [650, 440] on button "Create your map" at bounding box center [657, 445] width 91 height 23
click at [637, 441] on button "Create your map" at bounding box center [657, 445] width 91 height 23
click at [673, 164] on h4 "Style" at bounding box center [734, 162] width 175 height 24
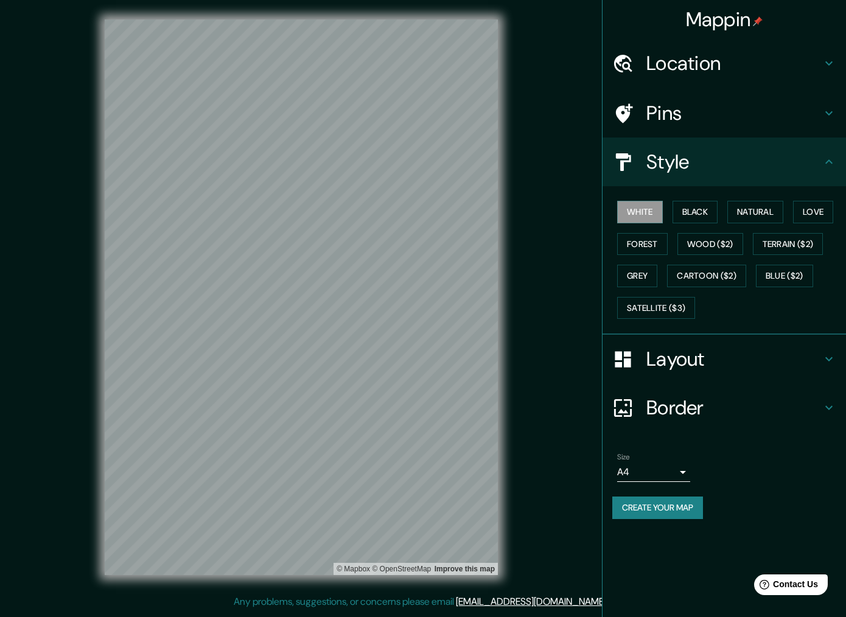
click at [703, 358] on h4 "Layout" at bounding box center [734, 359] width 175 height 24
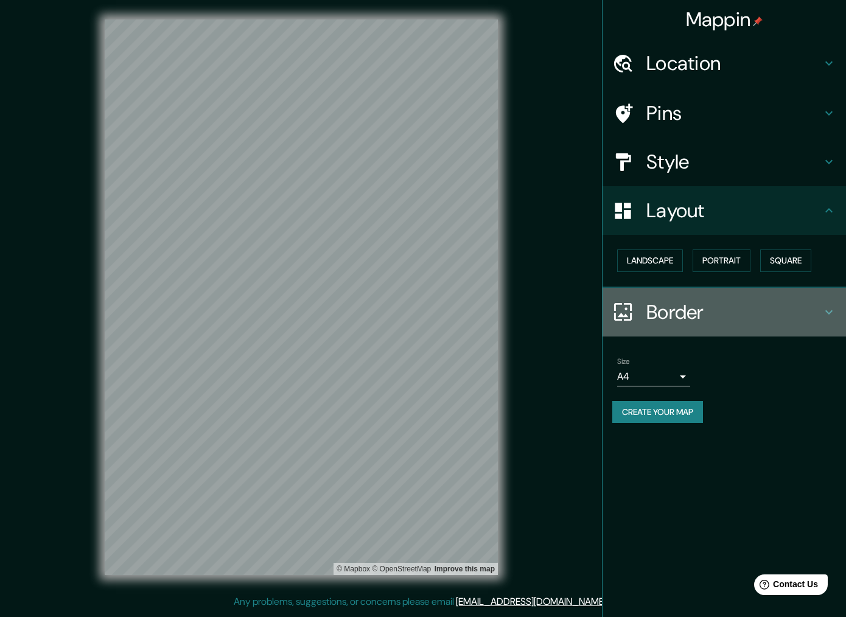
click at [683, 317] on h4 "Border" at bounding box center [734, 312] width 175 height 24
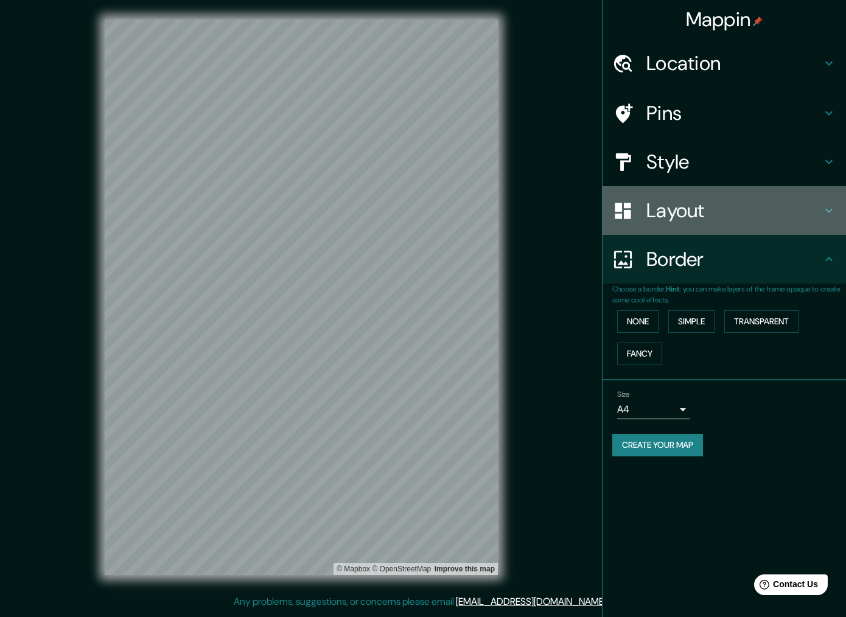
click at [668, 206] on h4 "Layout" at bounding box center [734, 210] width 175 height 24
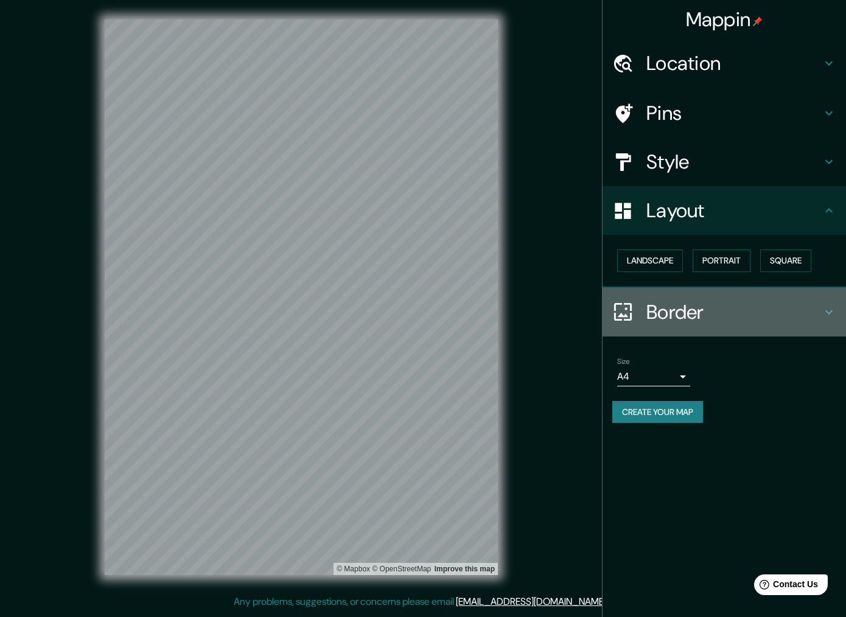
click at [675, 304] on h4 "Border" at bounding box center [734, 312] width 175 height 24
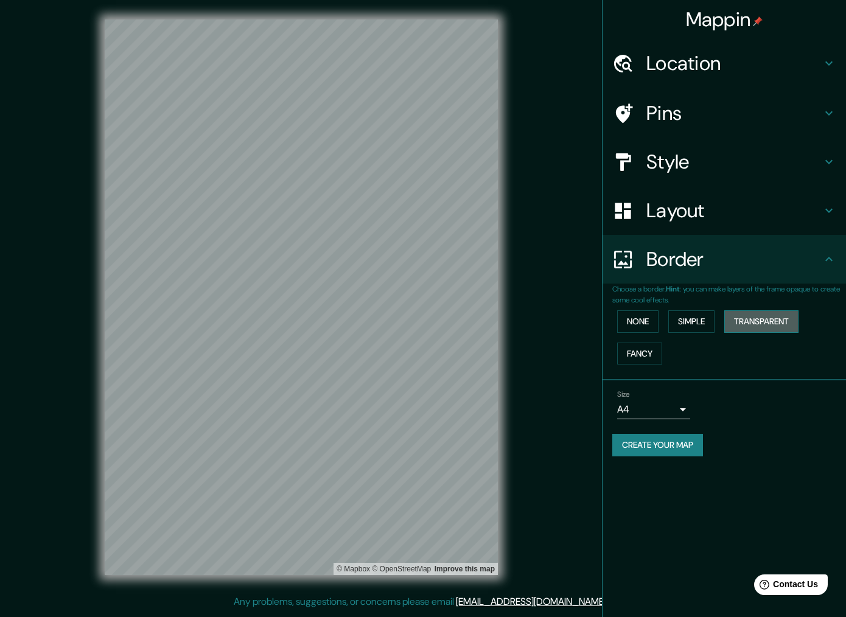
click at [768, 320] on button "Transparent" at bounding box center [761, 321] width 74 height 23
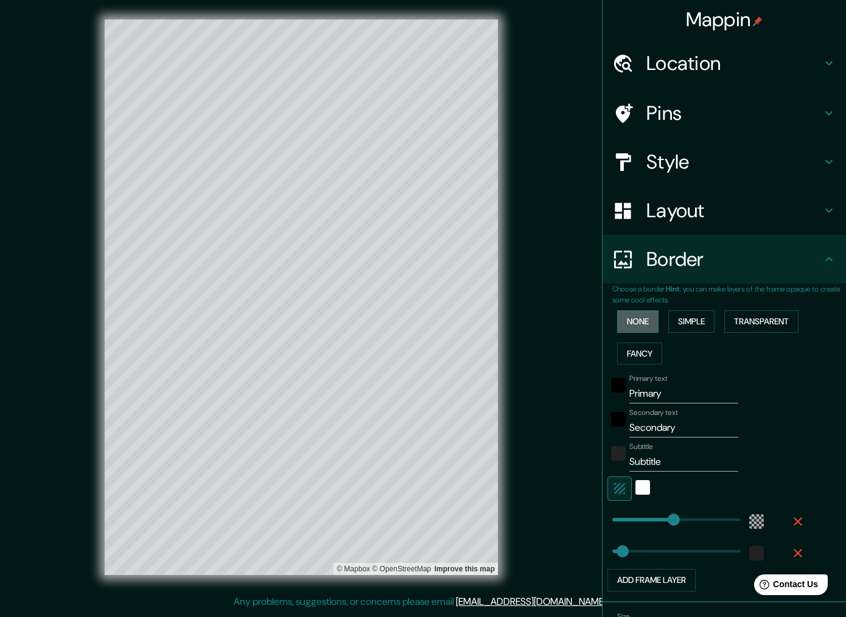
click at [644, 317] on button "None" at bounding box center [637, 321] width 41 height 23
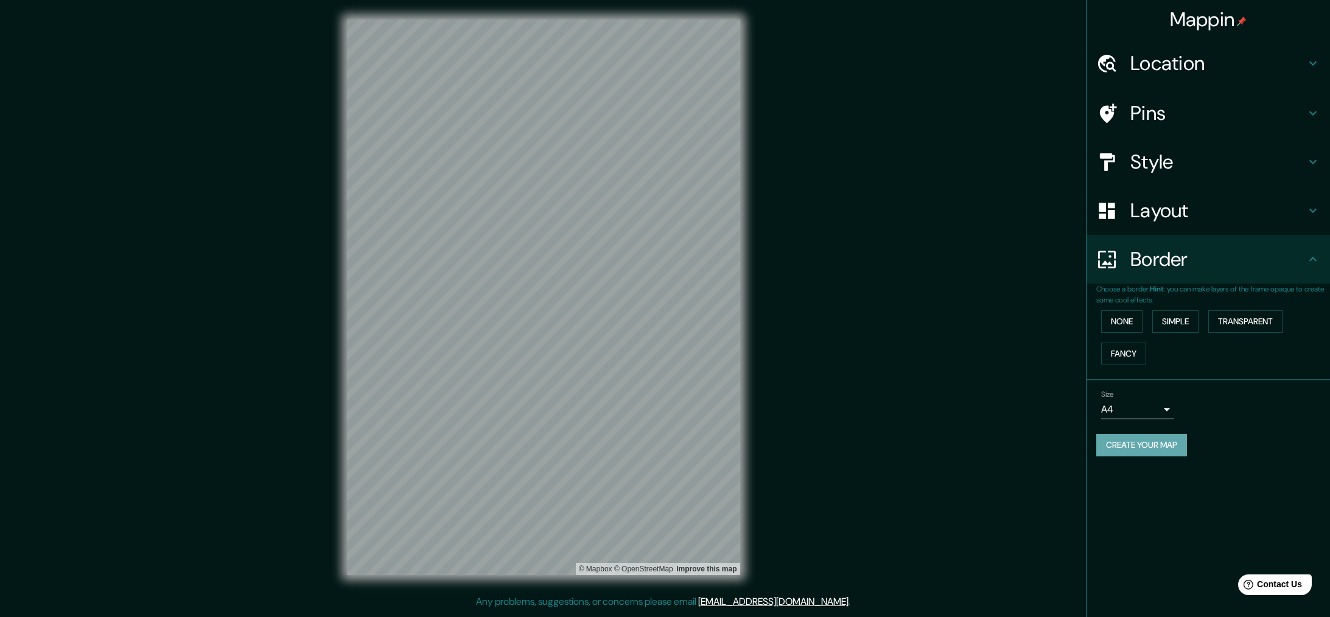
click at [846, 443] on button "Create your map" at bounding box center [1141, 445] width 91 height 23
